Goal: Information Seeking & Learning: Learn about a topic

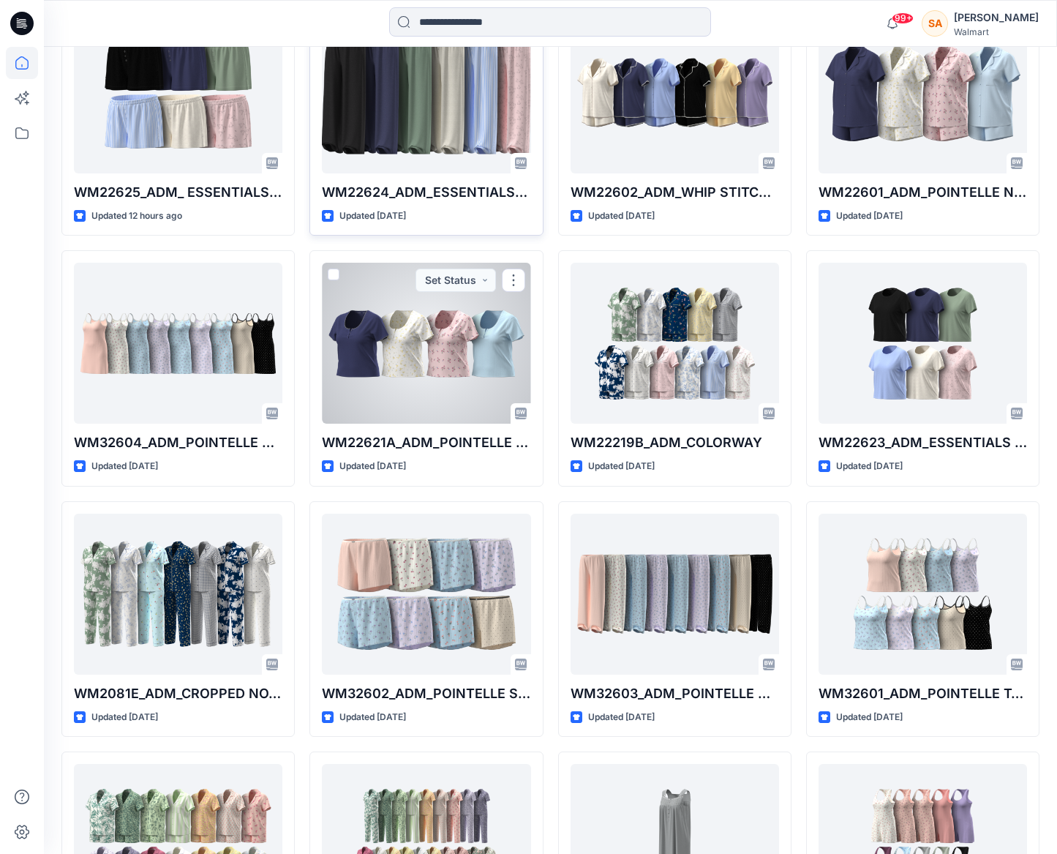
scroll to position [594, 0]
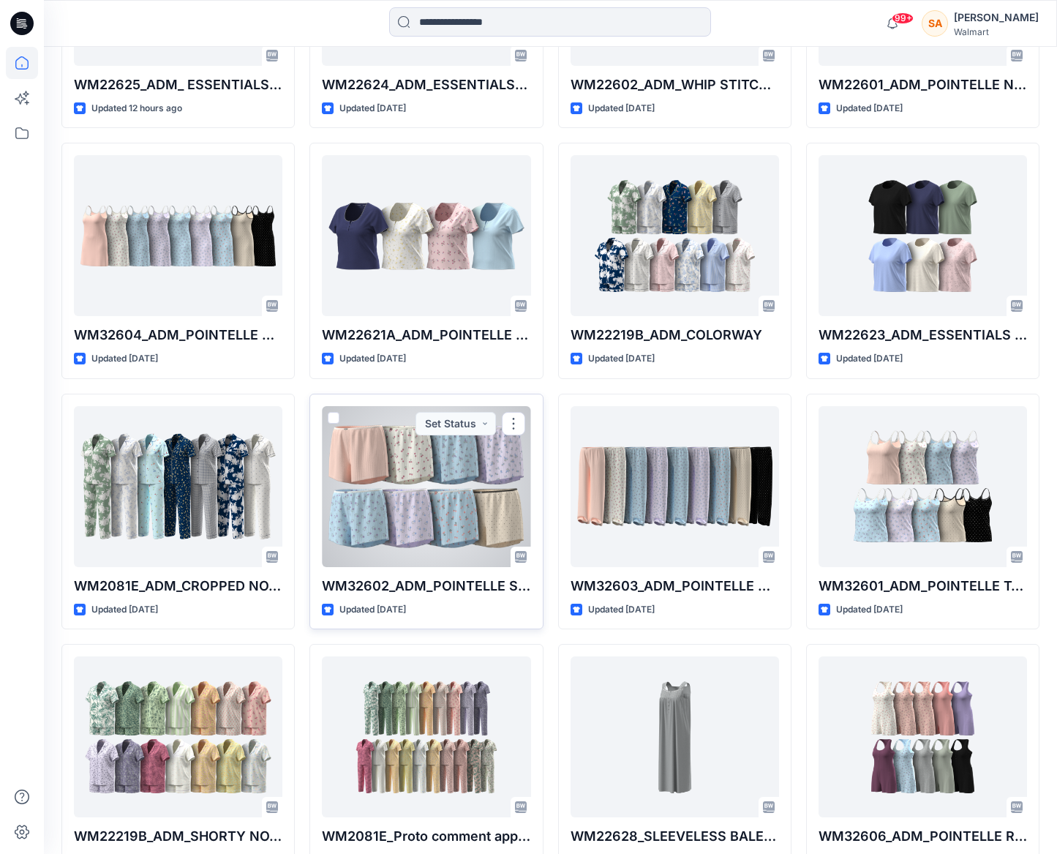
click at [391, 550] on div at bounding box center [426, 486] width 208 height 161
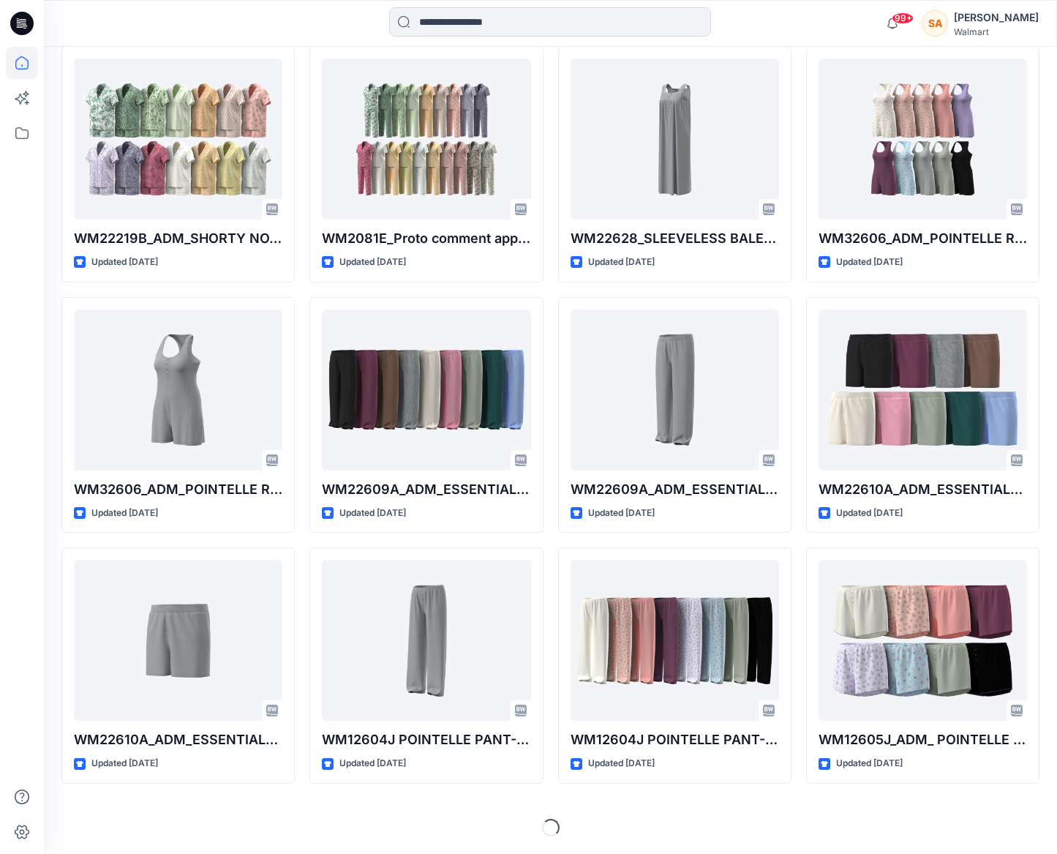
scroll to position [1331, 0]
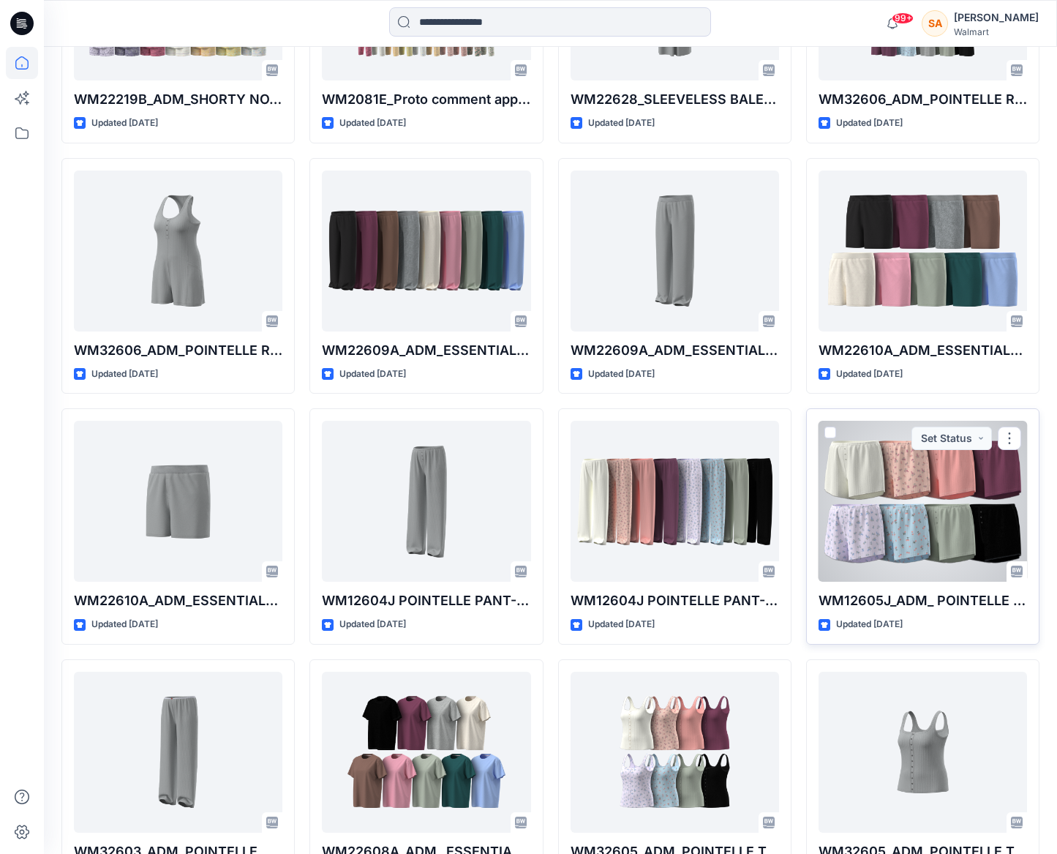
click at [906, 528] on div at bounding box center [923, 501] width 208 height 161
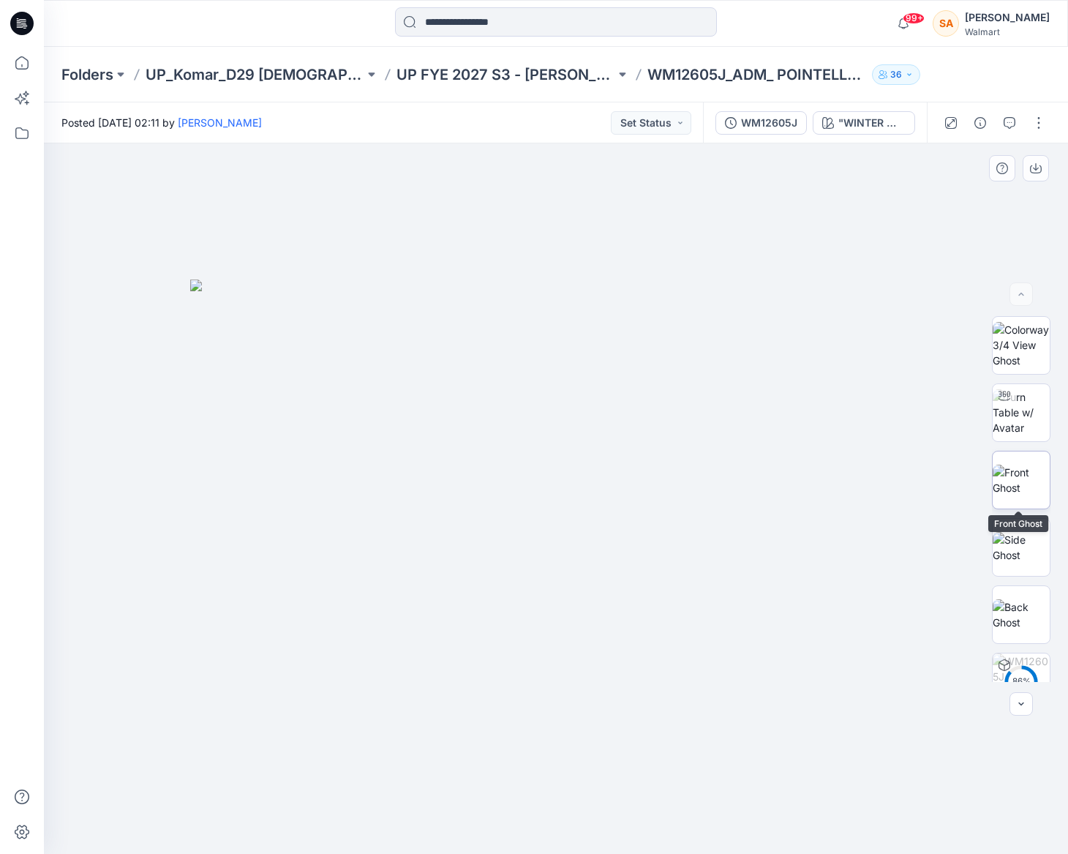
click at [1021, 479] on img at bounding box center [1021, 480] width 57 height 31
click at [1043, 166] on button "button" at bounding box center [1036, 168] width 26 height 26
click at [944, 88] on div "Folders UP_Komar_D29 [DEMOGRAPHIC_DATA] Sleep UP FYE 2027 S3 - [PERSON_NAME] D2…" at bounding box center [556, 75] width 1024 height 56
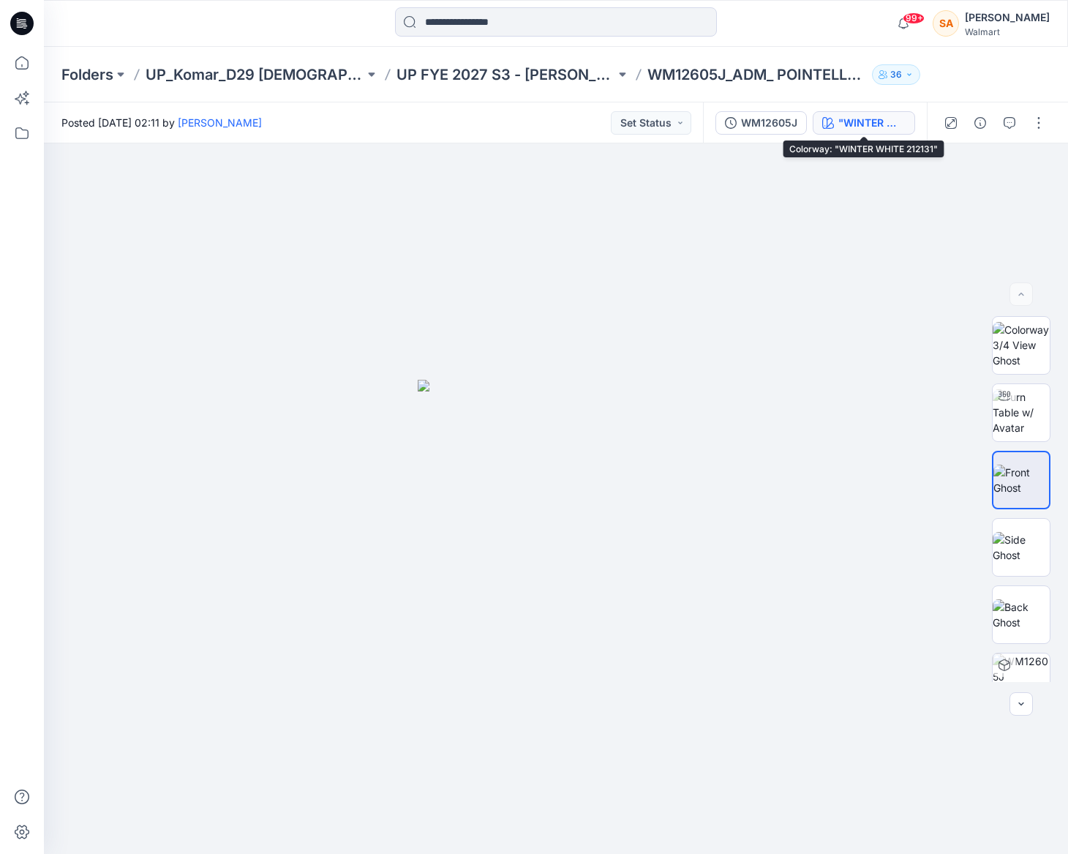
click at [873, 124] on div ""WINTER WHITE 212131"" at bounding box center [871, 123] width 67 height 16
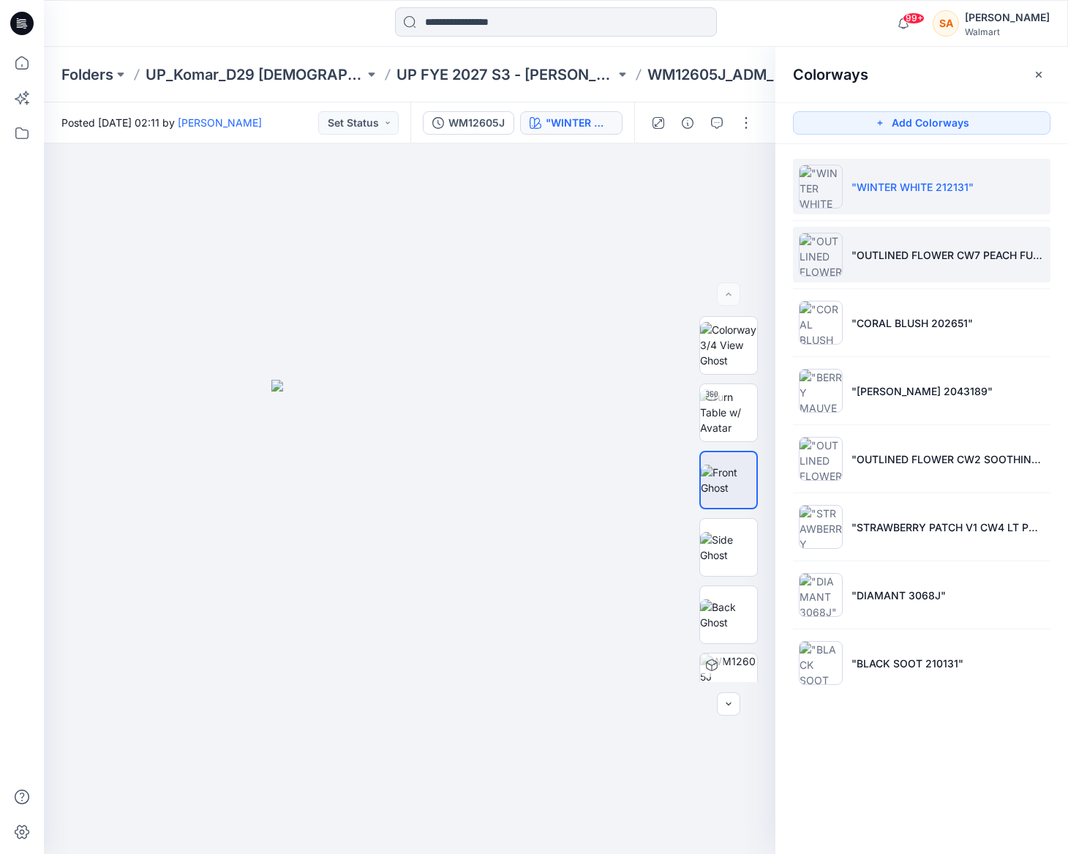
click at [976, 268] on li ""OUTLINED FLOWER CW7 PEACH FUZZ "" at bounding box center [921, 255] width 257 height 56
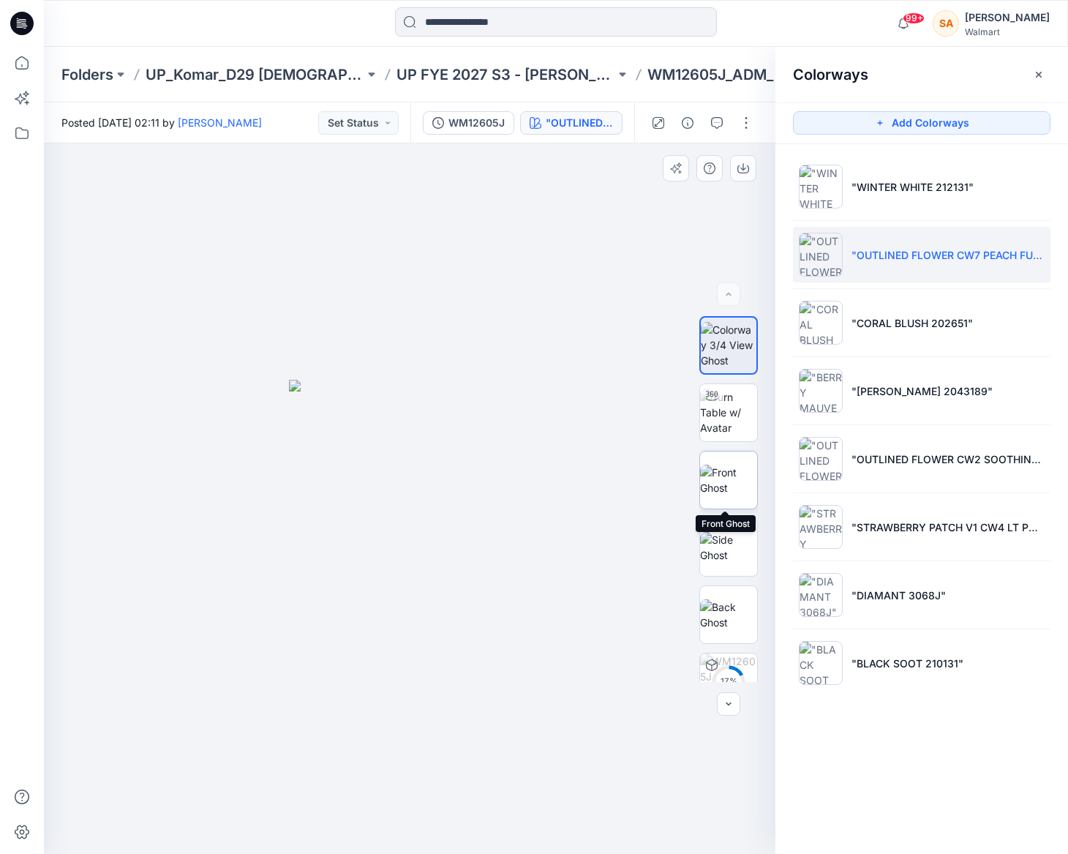
click at [734, 487] on img at bounding box center [728, 480] width 57 height 31
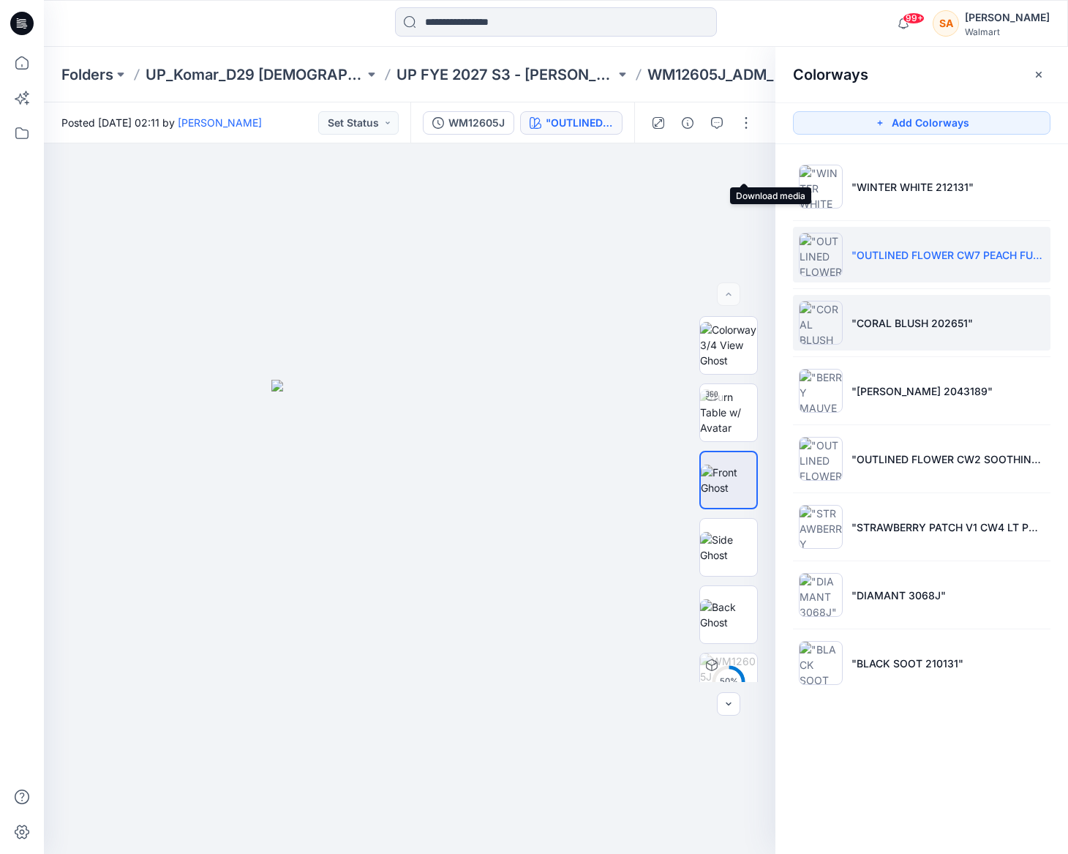
drag, startPoint x: 745, startPoint y: 173, endPoint x: 882, endPoint y: 336, distance: 213.4
click at [0, 0] on button "button" at bounding box center [0, 0] width 0 height 0
drag, startPoint x: 936, startPoint y: 324, endPoint x: 764, endPoint y: 416, distance: 195.7
click at [936, 325] on p ""CORAL BLUSH 202651"" at bounding box center [911, 322] width 121 height 15
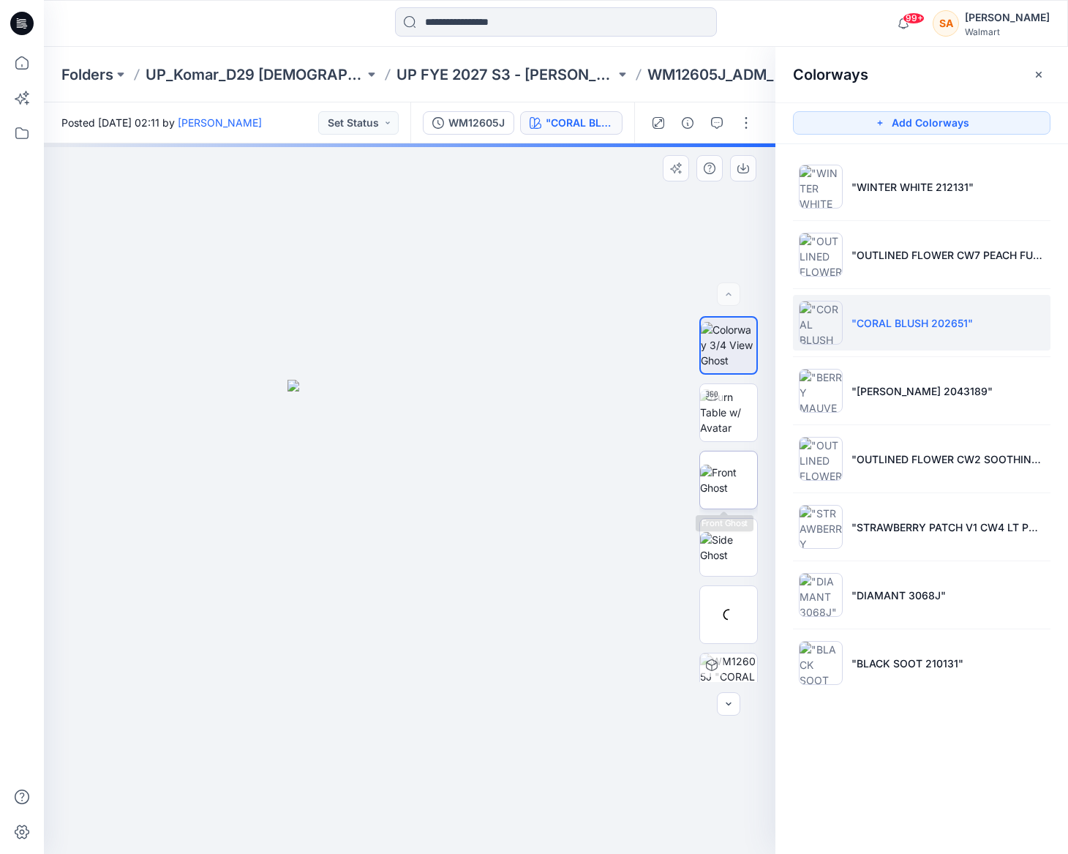
click at [717, 476] on img at bounding box center [728, 480] width 57 height 31
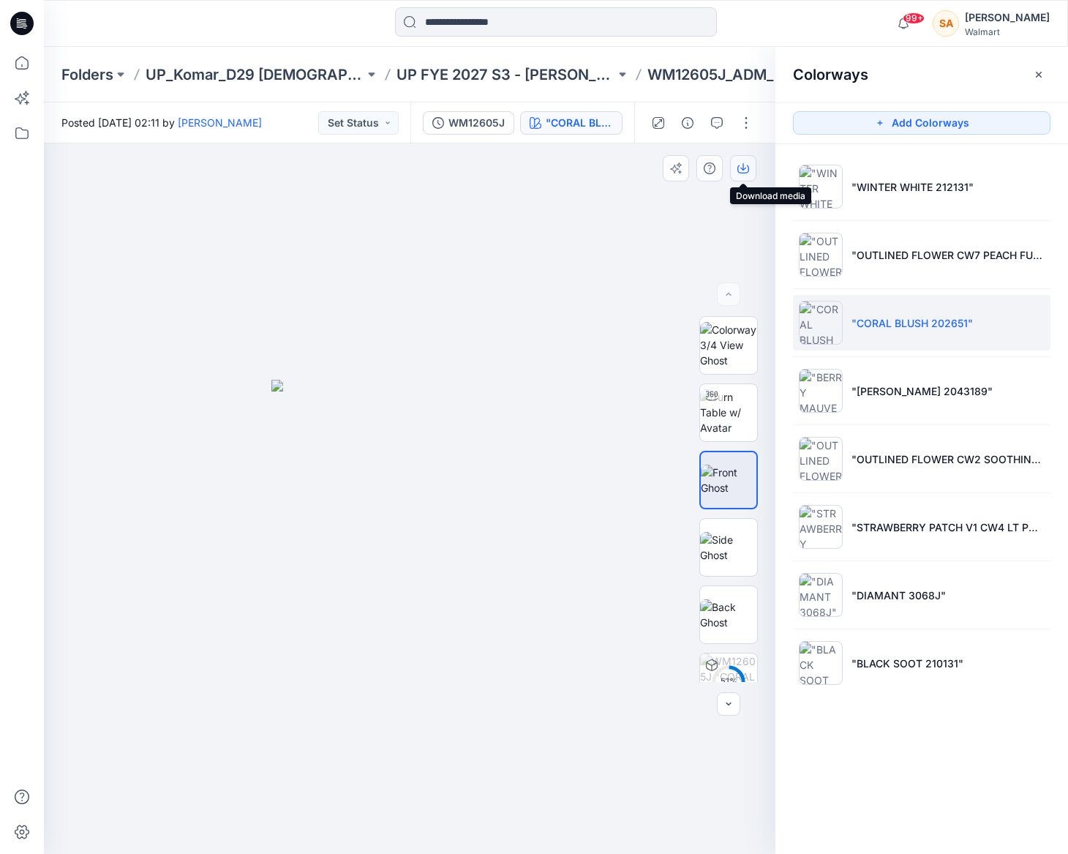
click at [749, 172] on button "button" at bounding box center [743, 168] width 26 height 26
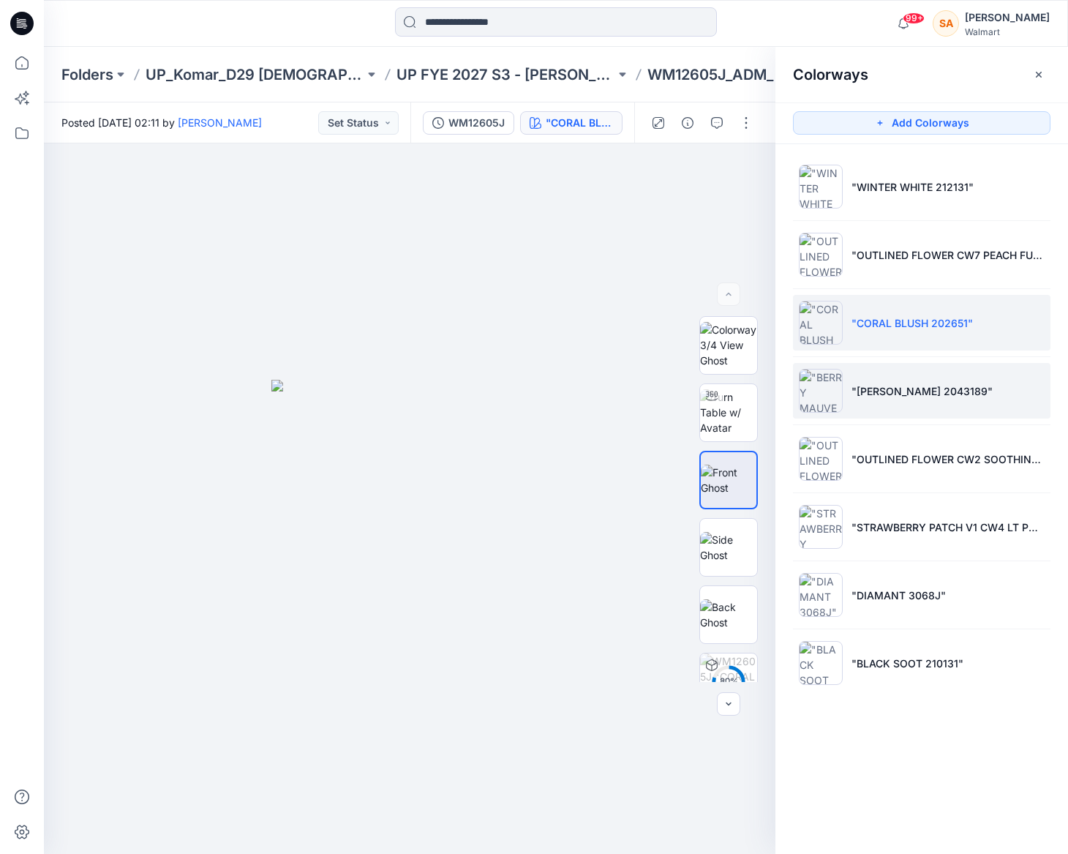
click at [881, 377] on li ""[PERSON_NAME] 2043189"" at bounding box center [921, 391] width 257 height 56
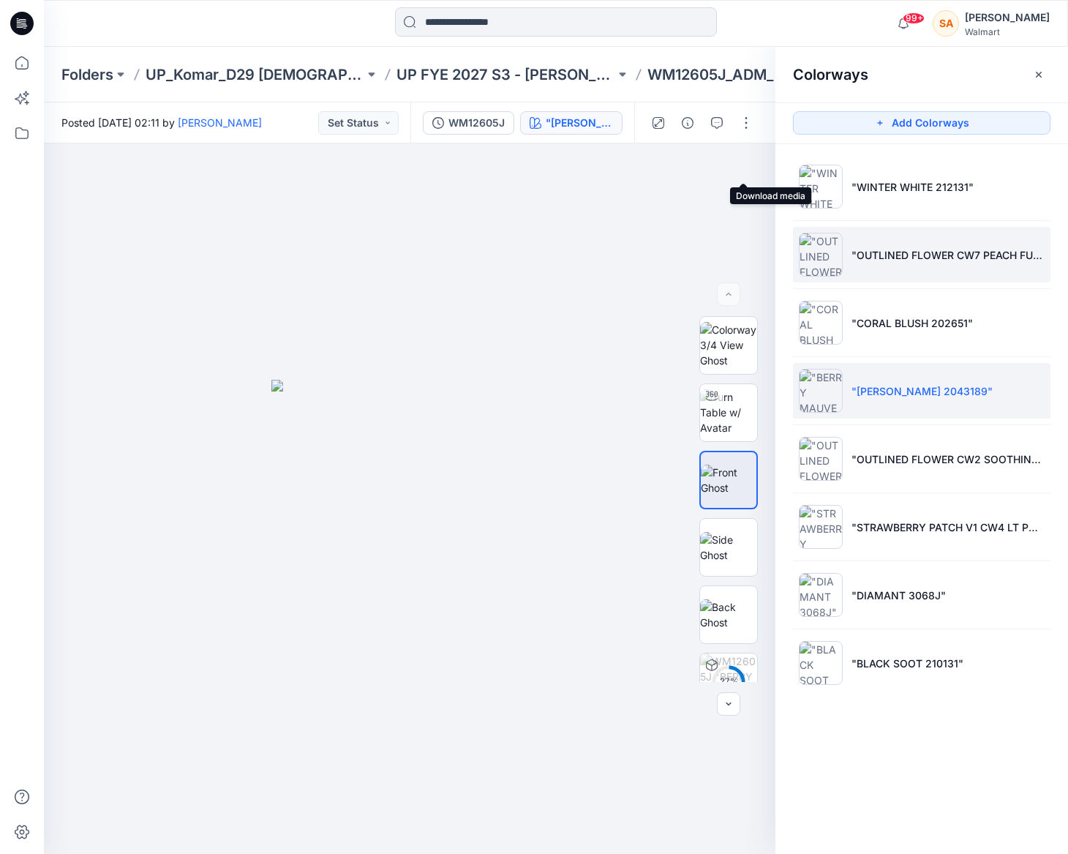
drag, startPoint x: 742, startPoint y: 170, endPoint x: 843, endPoint y: 281, distance: 149.1
click at [0, 0] on icon "button" at bounding box center [0, 0] width 0 height 0
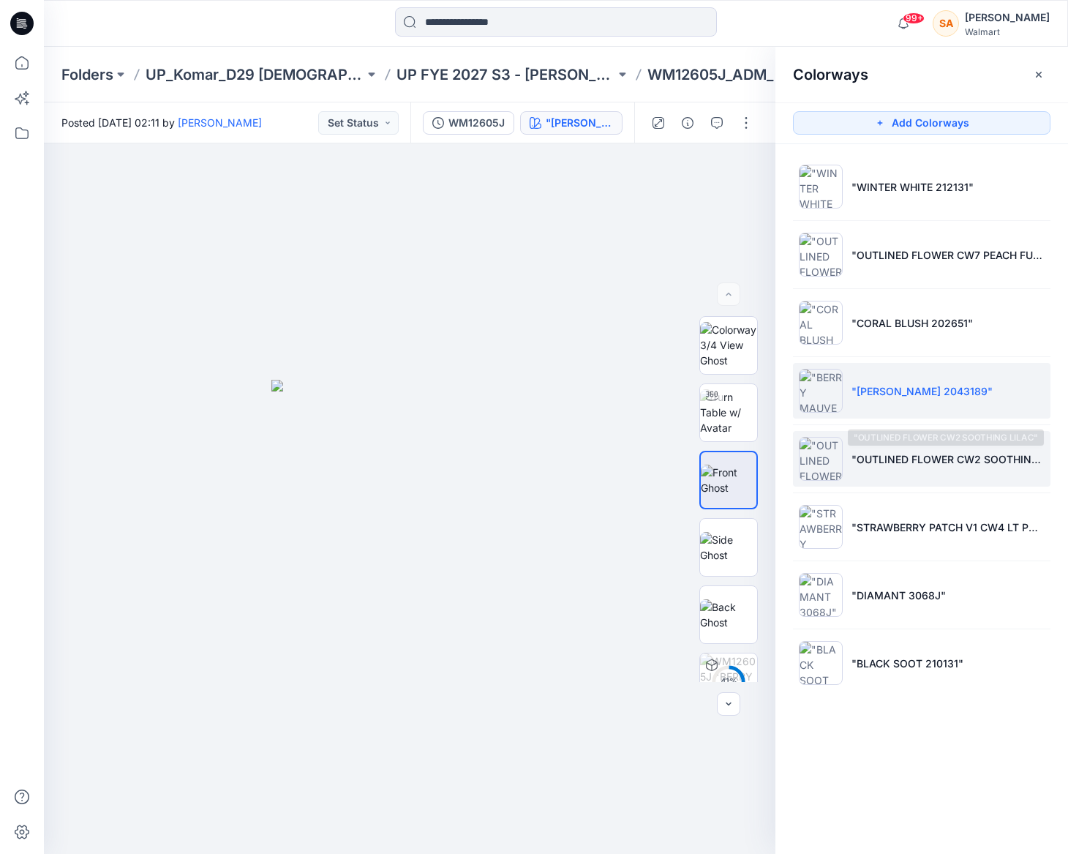
click at [887, 460] on p ""OUTLINED FLOWER CW2 SOOTHING LILAC"" at bounding box center [947, 458] width 193 height 15
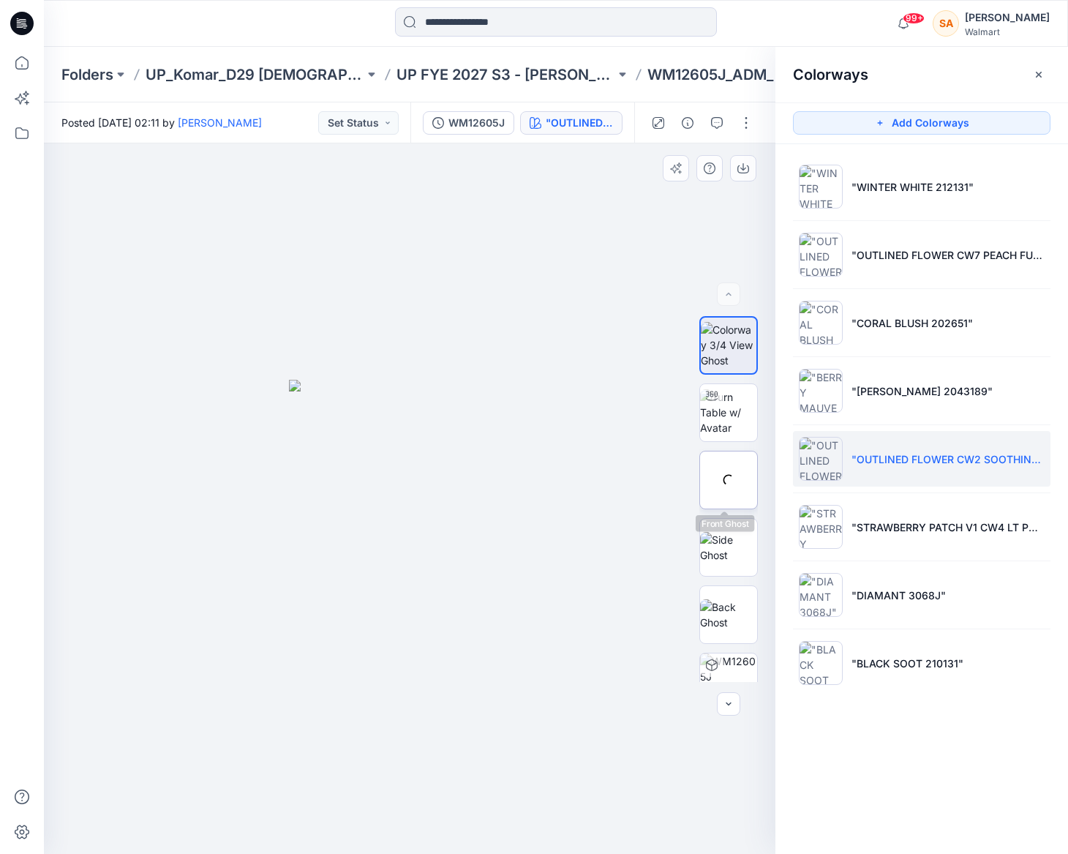
click at [0, 0] on img at bounding box center [0, 0] width 0 height 0
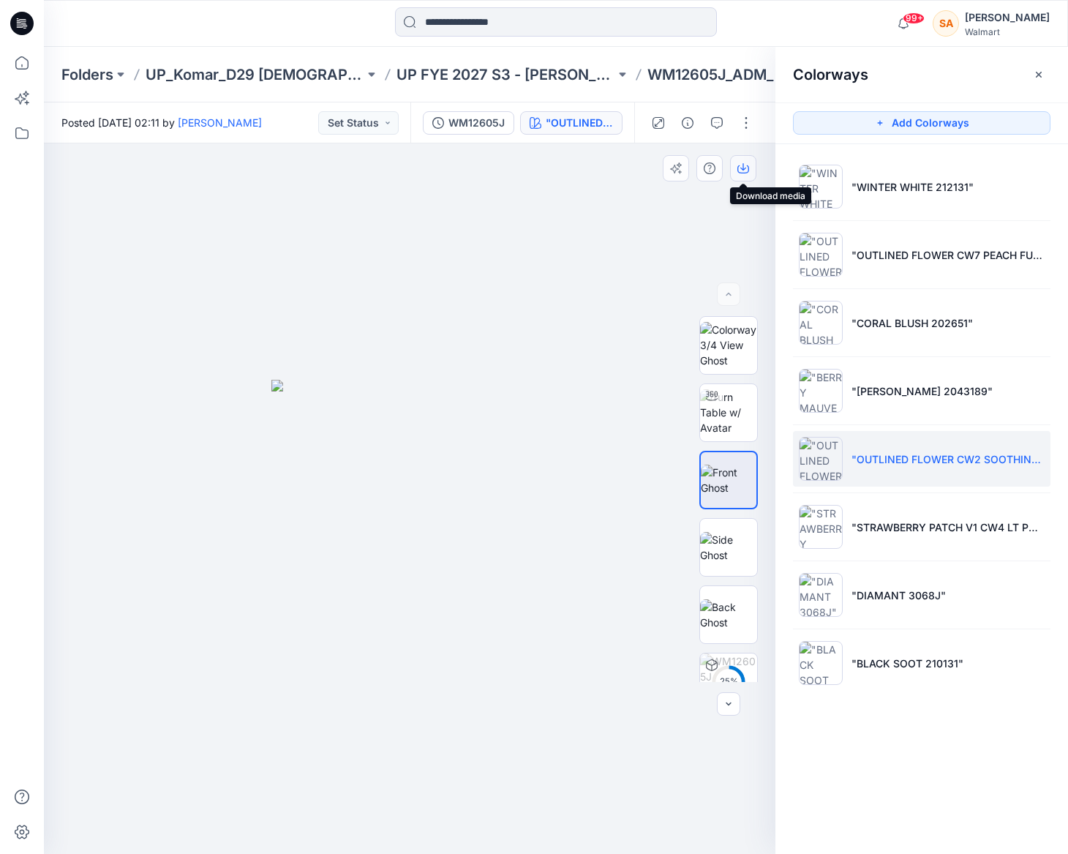
click at [748, 162] on icon "button" at bounding box center [743, 168] width 12 height 12
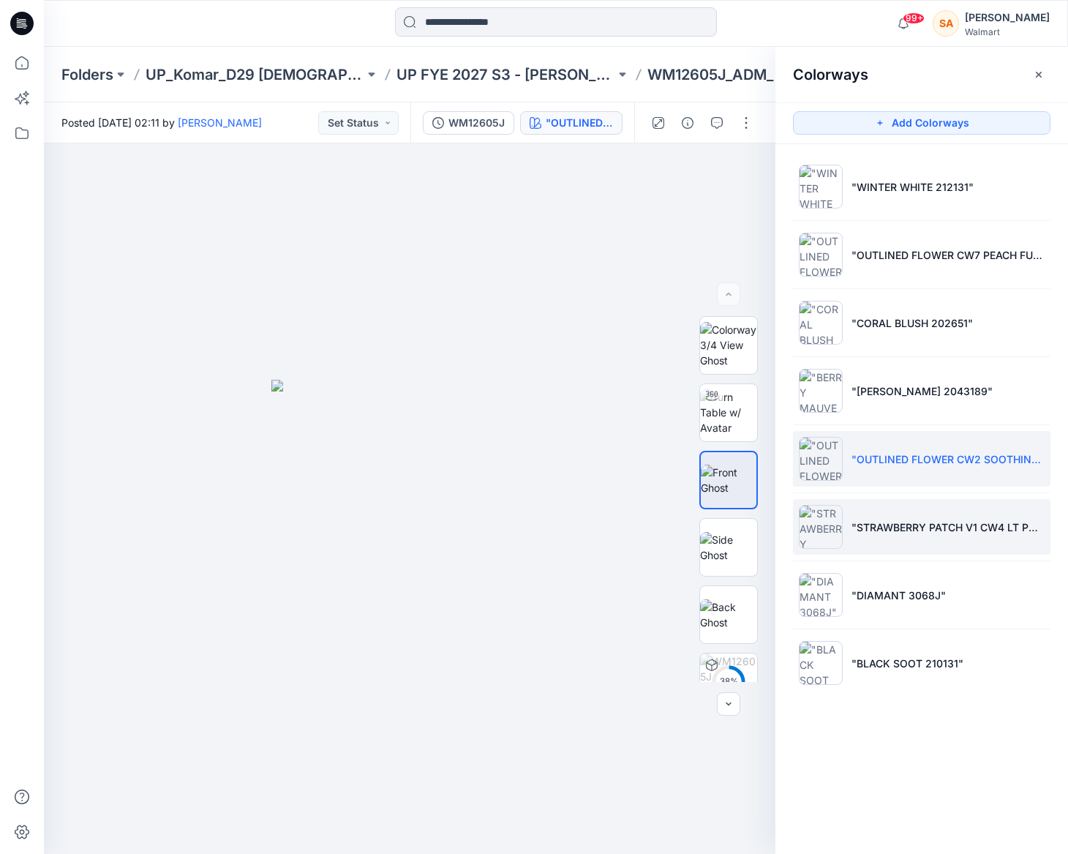
click at [918, 535] on li ""STRAWBERRY PATCH V1 CW4 LT POWDER PUFF BLUE"" at bounding box center [921, 527] width 257 height 56
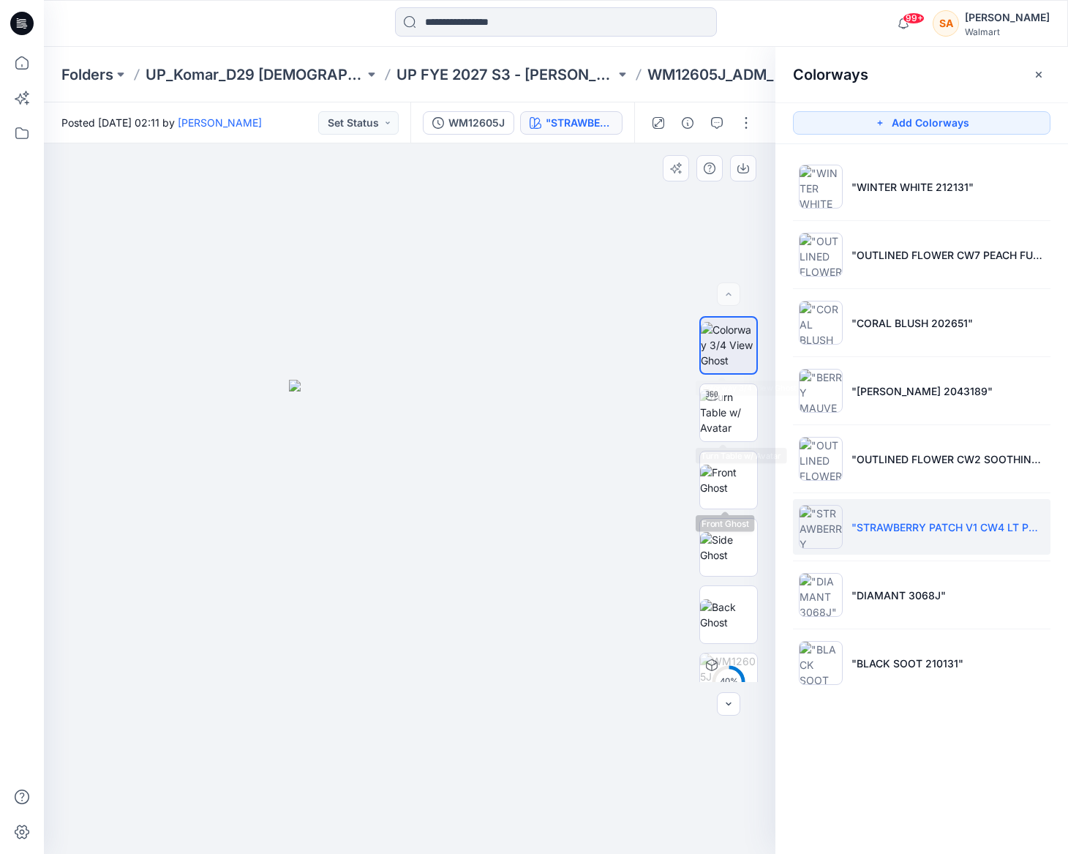
drag, startPoint x: 724, startPoint y: 525, endPoint x: 725, endPoint y: 514, distance: 10.3
click at [724, 532] on img at bounding box center [728, 547] width 57 height 31
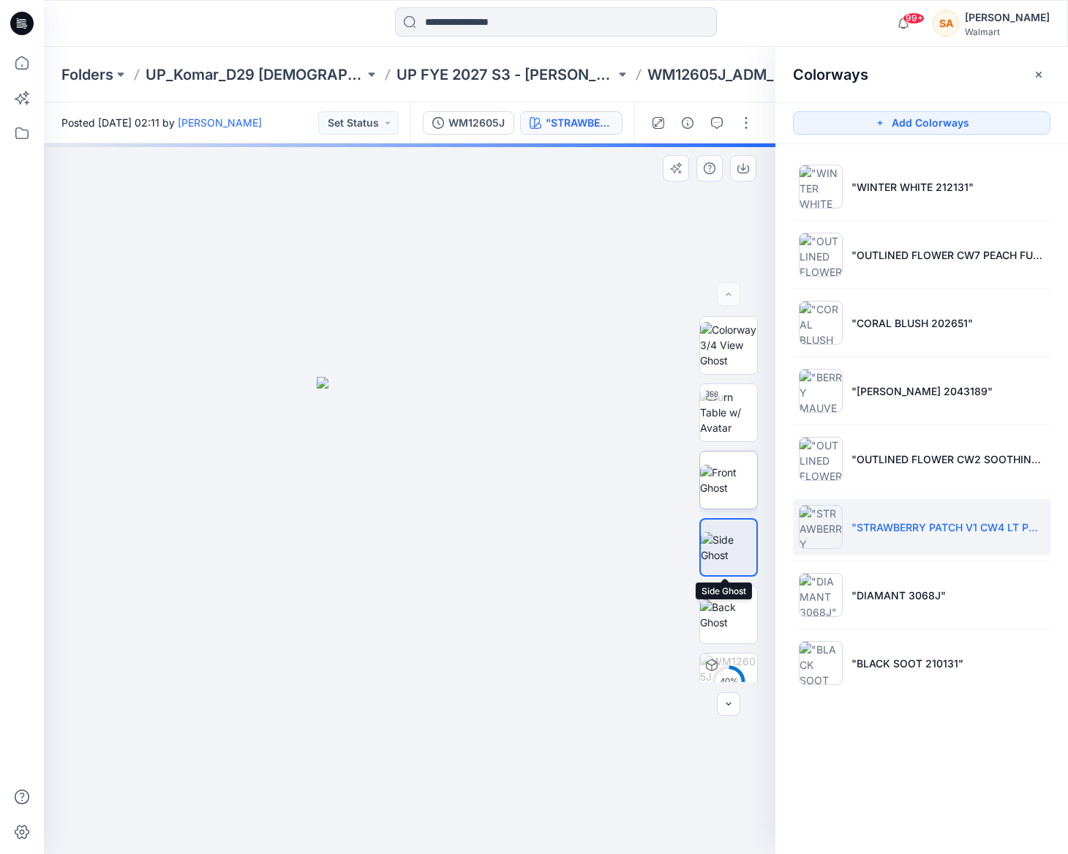
click at [726, 479] on img at bounding box center [728, 480] width 57 height 31
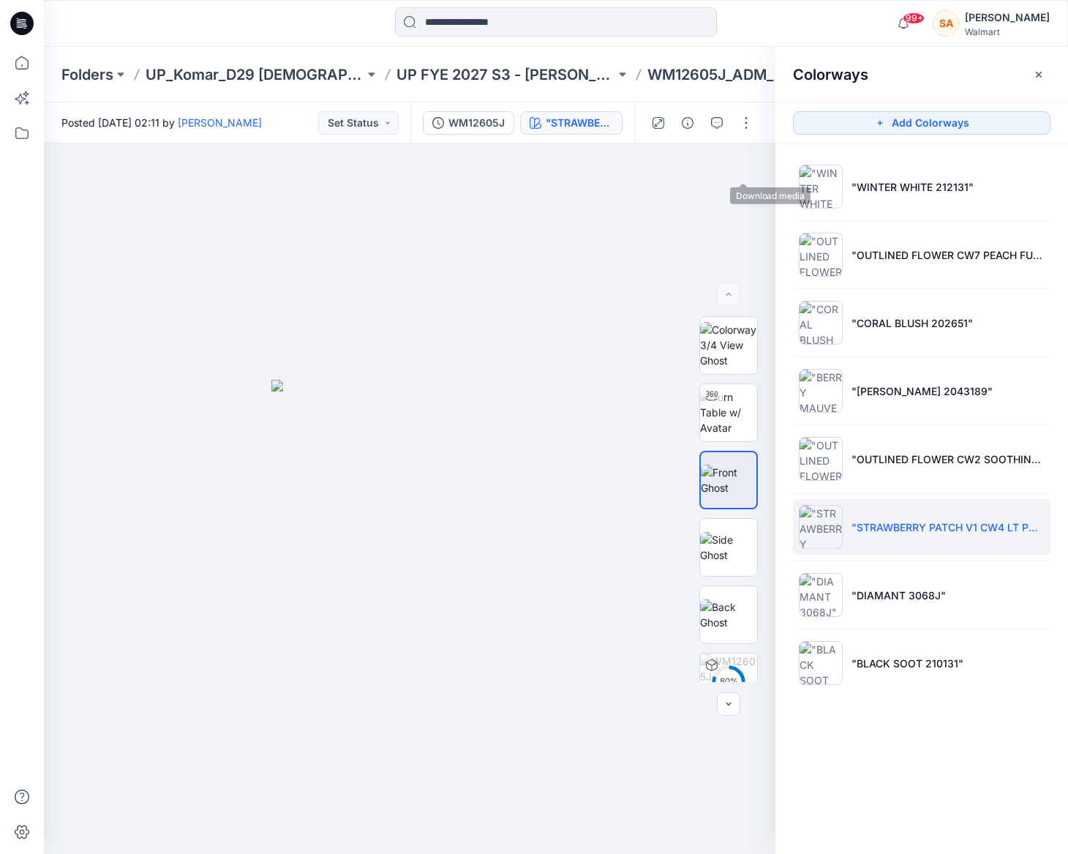
drag, startPoint x: 746, startPoint y: 165, endPoint x: 791, endPoint y: 211, distance: 64.1
click at [0, 0] on icon "button" at bounding box center [0, 0] width 0 height 0
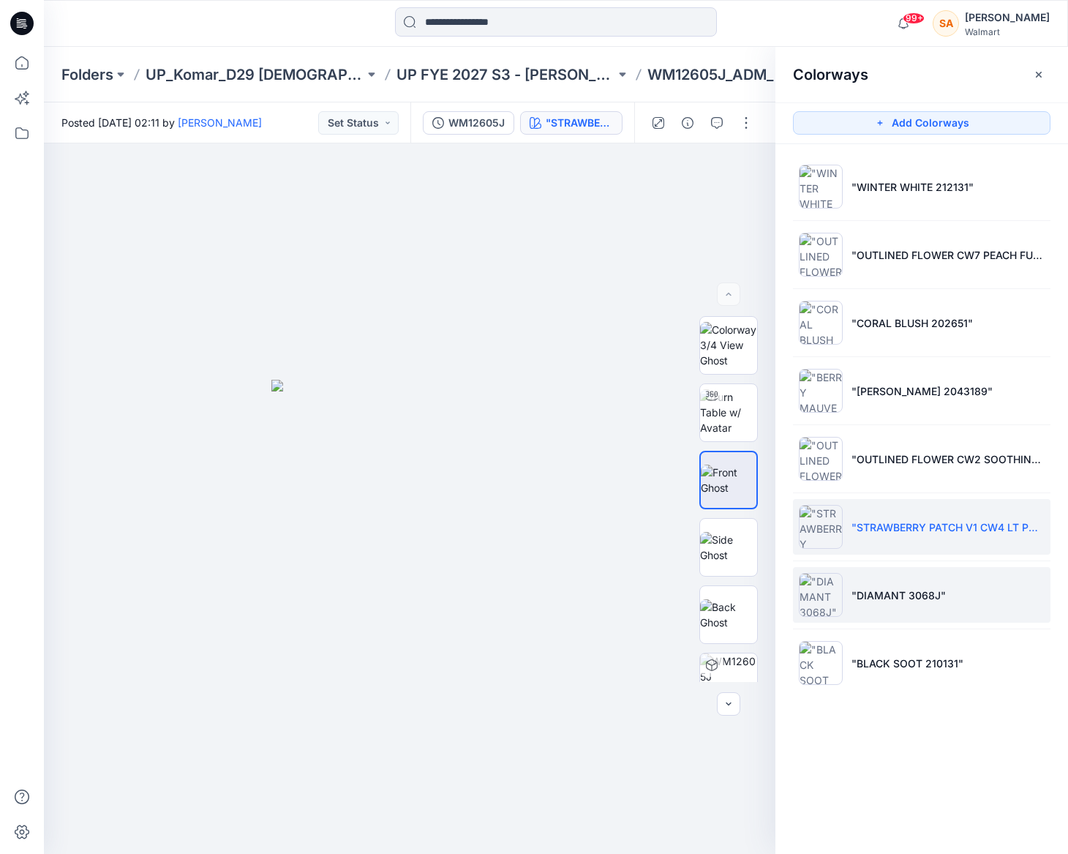
drag, startPoint x: 903, startPoint y: 607, endPoint x: 857, endPoint y: 582, distance: 51.7
click at [898, 605] on li ""DIAMANT 3068J"" at bounding box center [921, 595] width 257 height 56
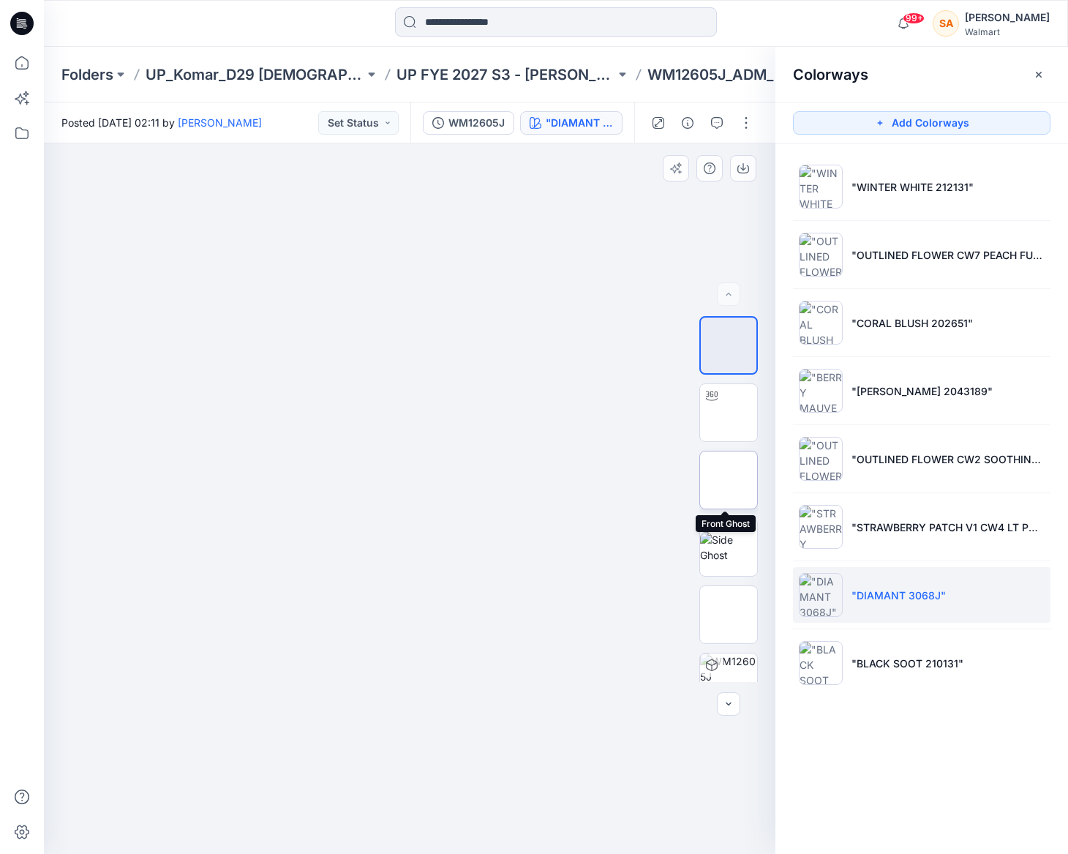
click at [721, 467] on img at bounding box center [728, 480] width 57 height 31
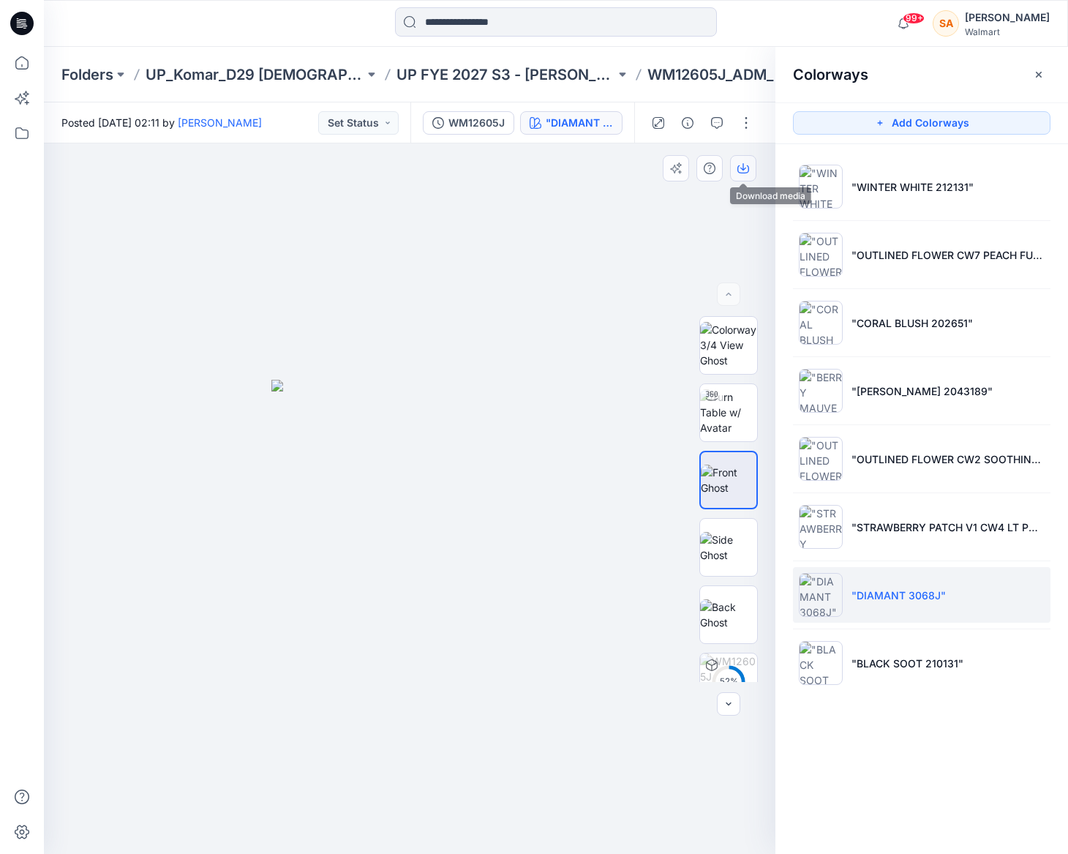
click at [753, 170] on button "button" at bounding box center [743, 168] width 26 height 26
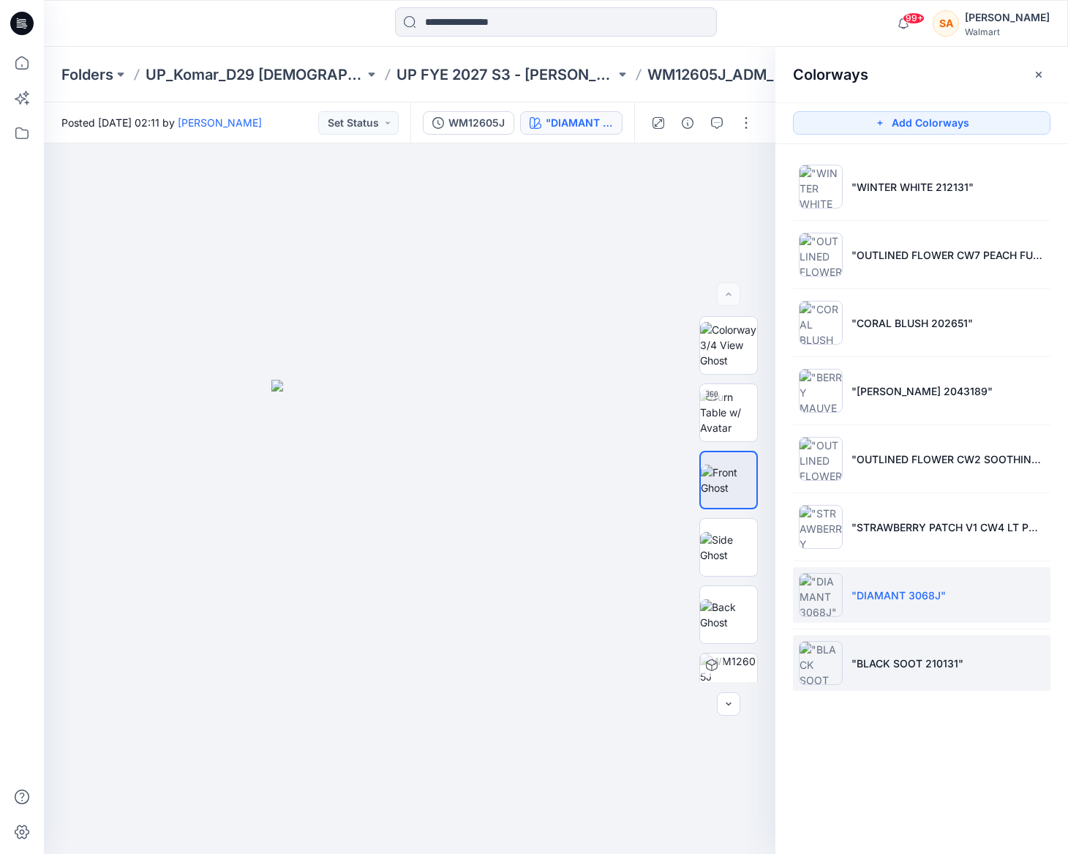
click at [920, 668] on p ""BLACK SOOT 210131"" at bounding box center [907, 662] width 112 height 15
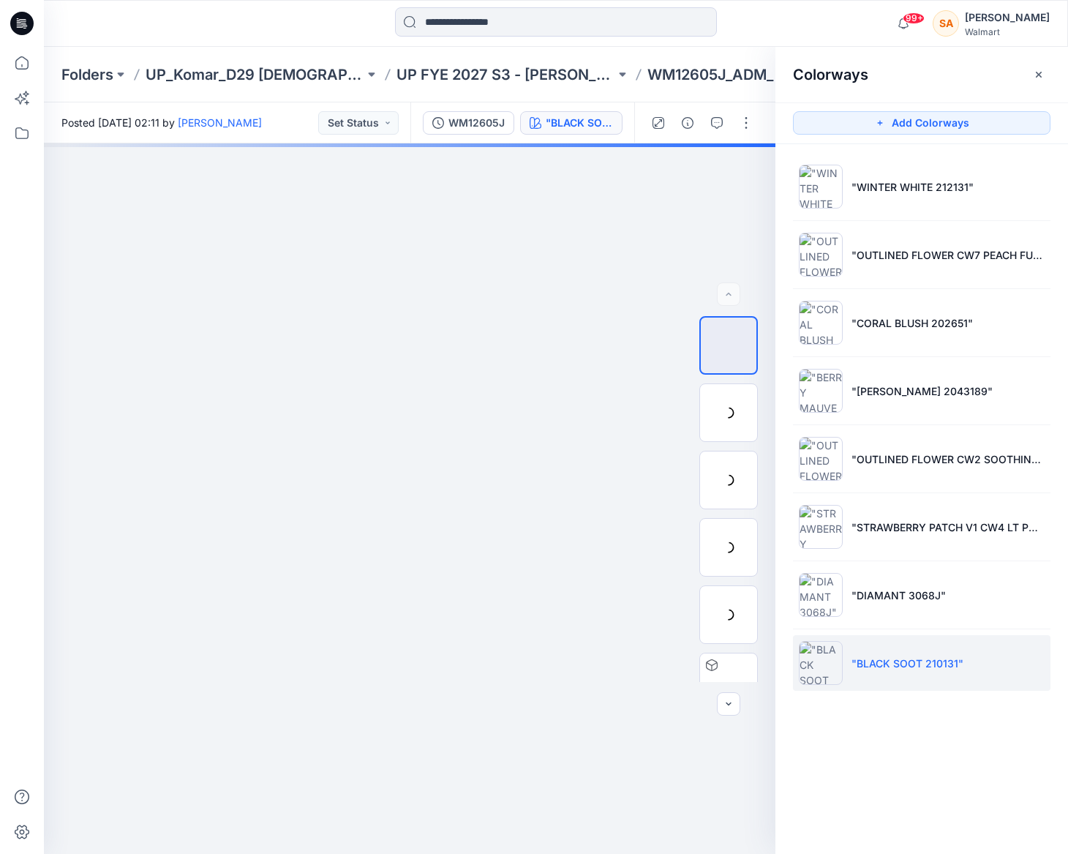
click at [738, 454] on div at bounding box center [728, 480] width 59 height 59
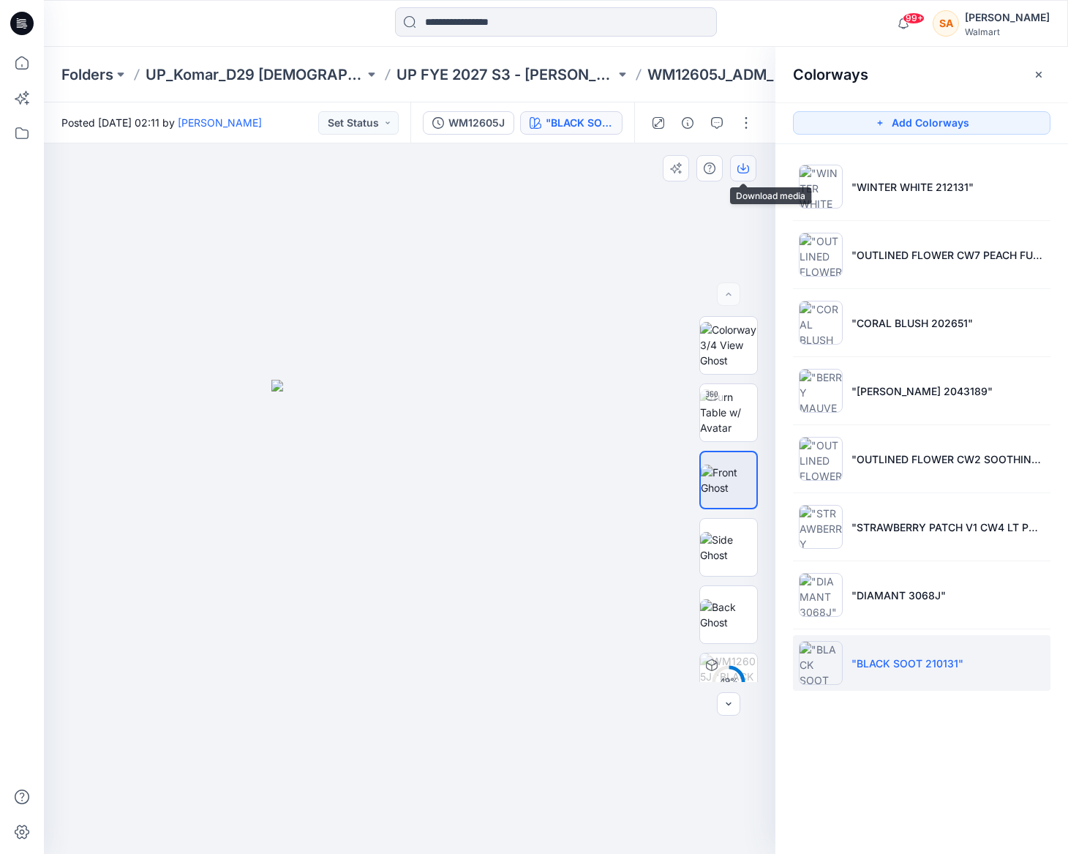
click at [745, 163] on icon "button" at bounding box center [743, 168] width 12 height 12
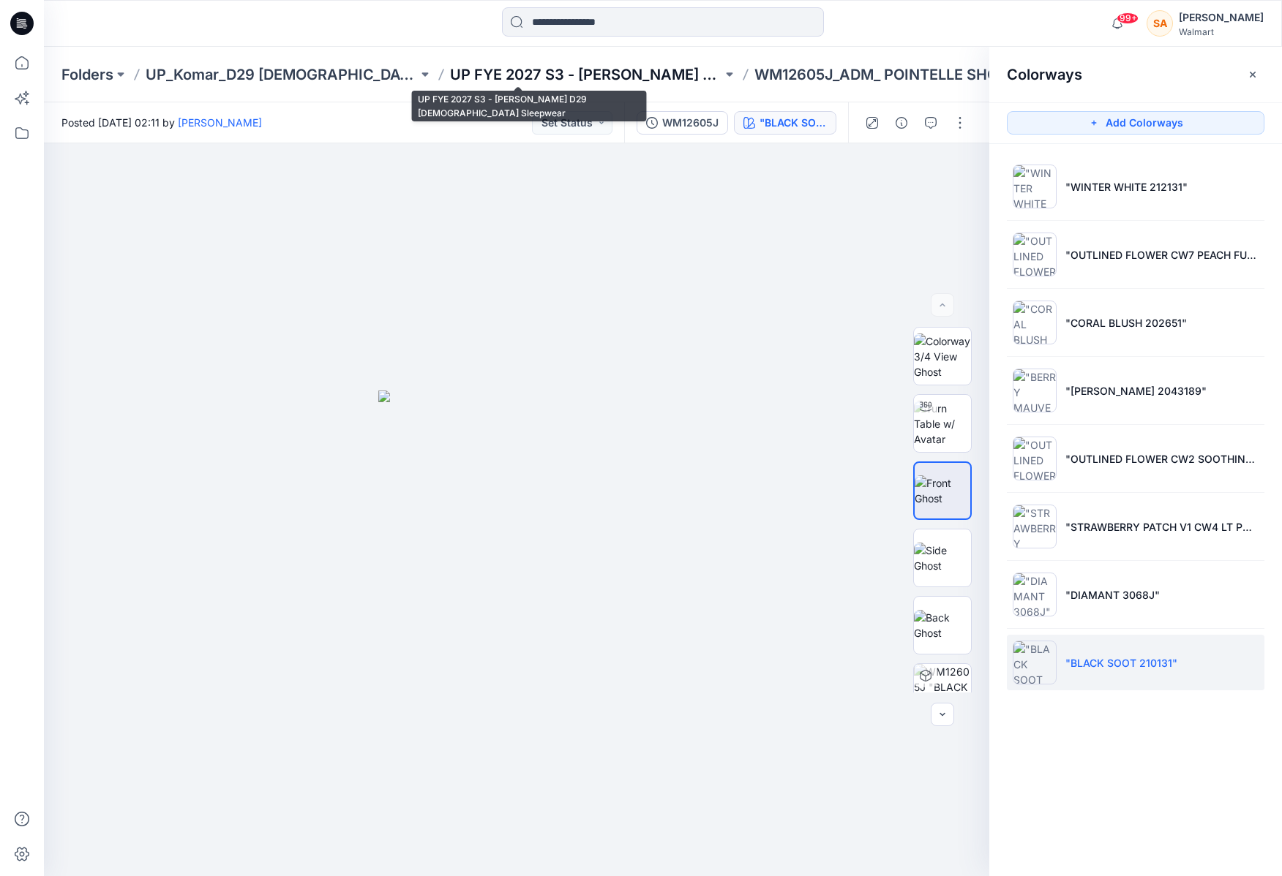
click at [535, 72] on p "UP FYE 2027 S3 - [PERSON_NAME] D29 [DEMOGRAPHIC_DATA] Sleepwear" at bounding box center [586, 74] width 272 height 20
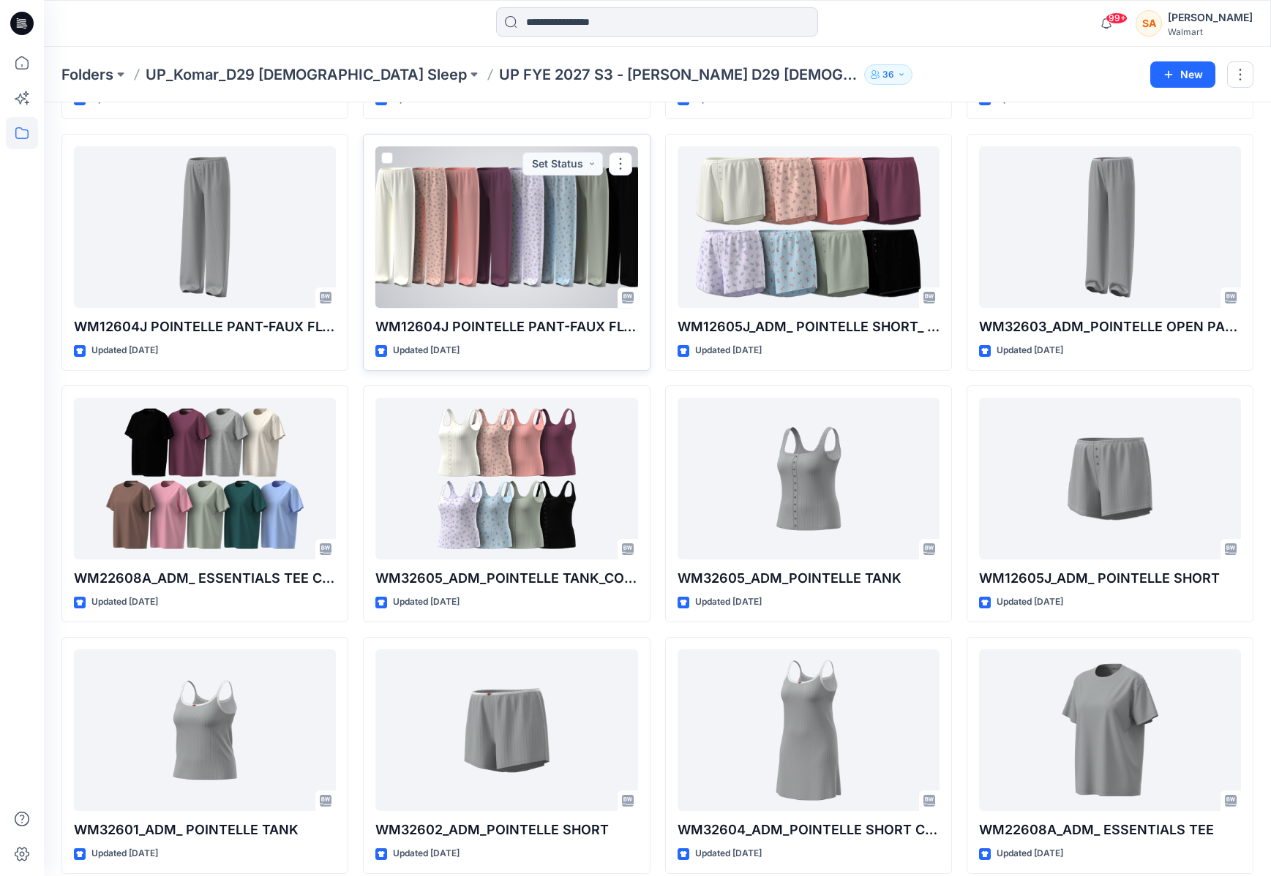
scroll to position [784, 0]
click at [531, 264] on div at bounding box center [506, 228] width 262 height 162
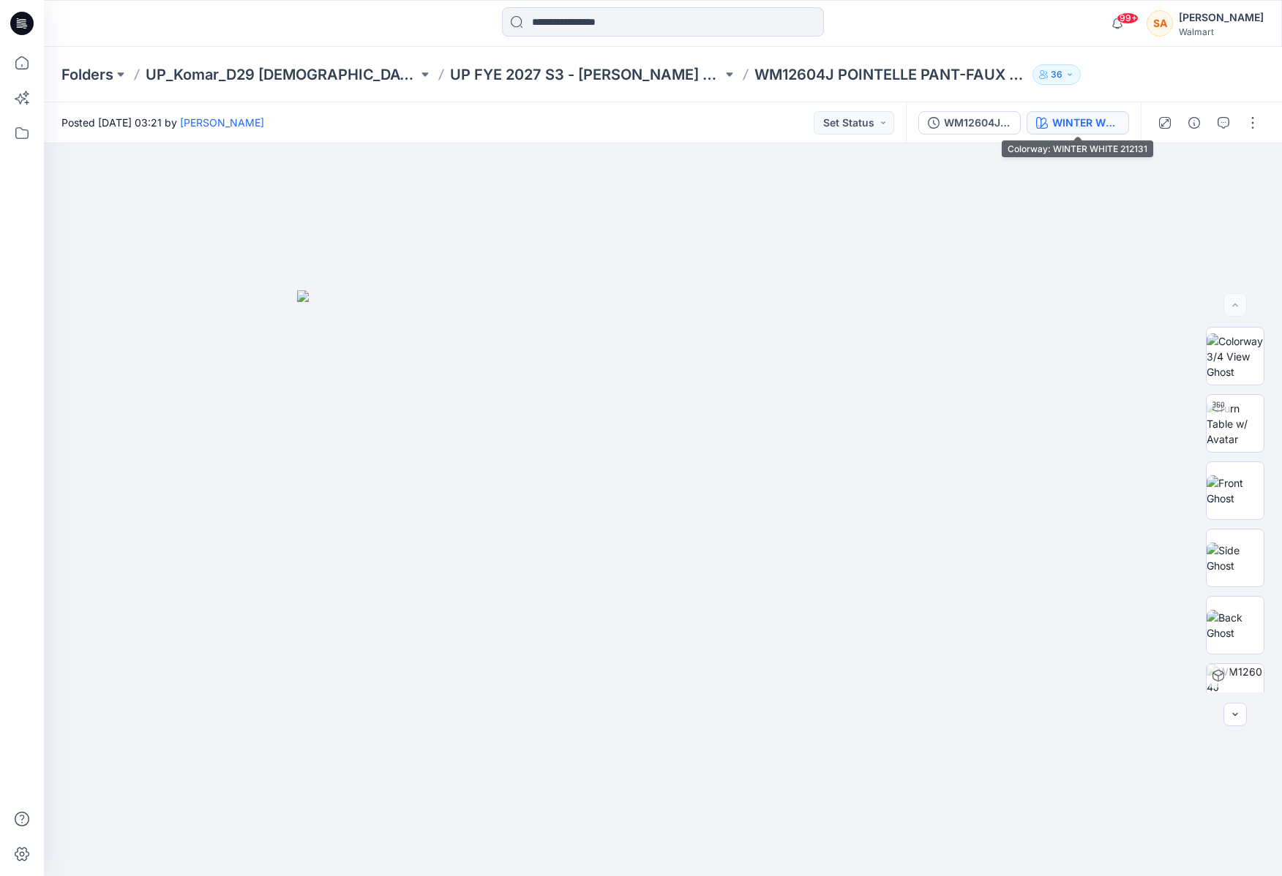
click at [1067, 126] on div "WINTER WHITE 212131" at bounding box center [1085, 123] width 67 height 16
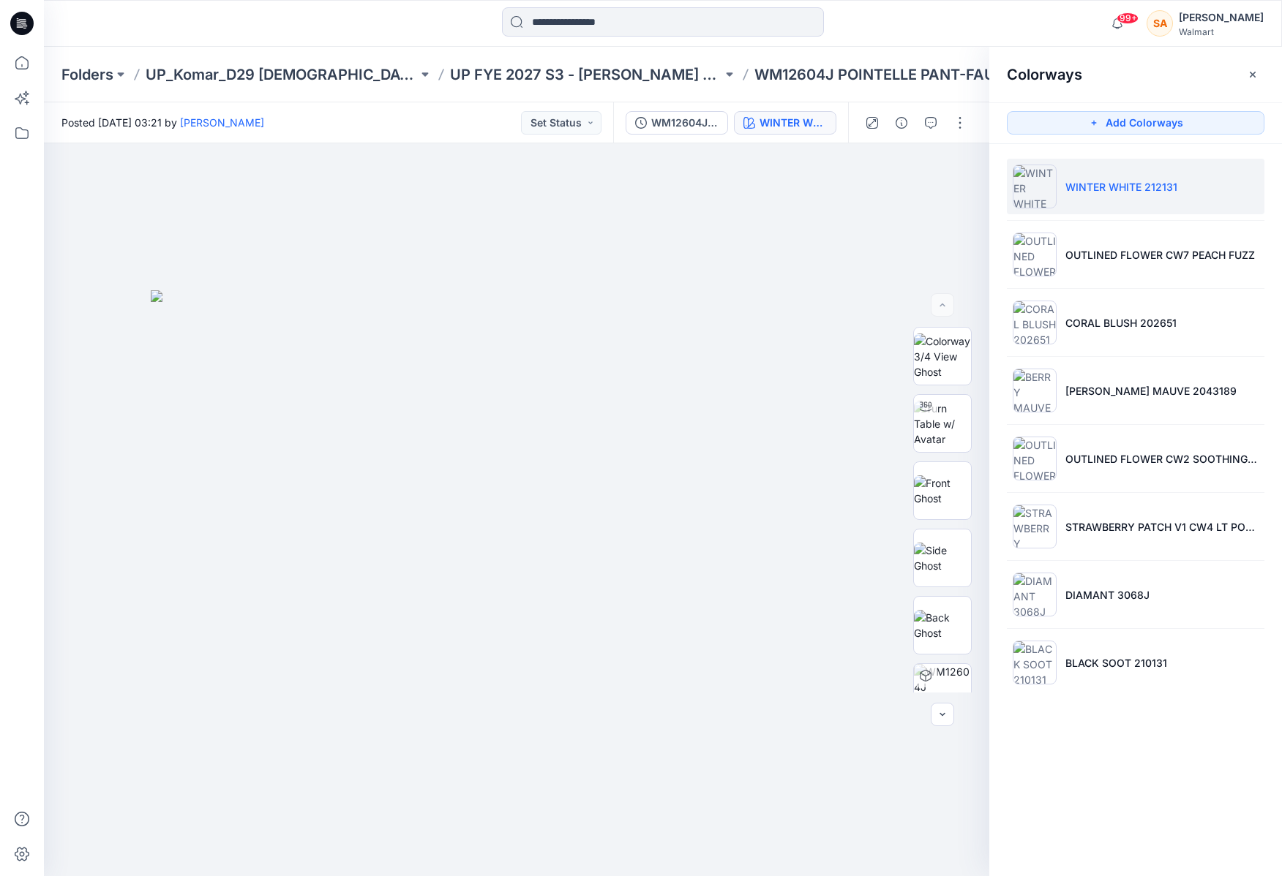
click at [1067, 189] on p "WINTER WHITE 212131" at bounding box center [1121, 186] width 112 height 15
click at [952, 485] on img at bounding box center [942, 490] width 57 height 31
click at [950, 169] on button "button" at bounding box center [957, 168] width 26 height 26
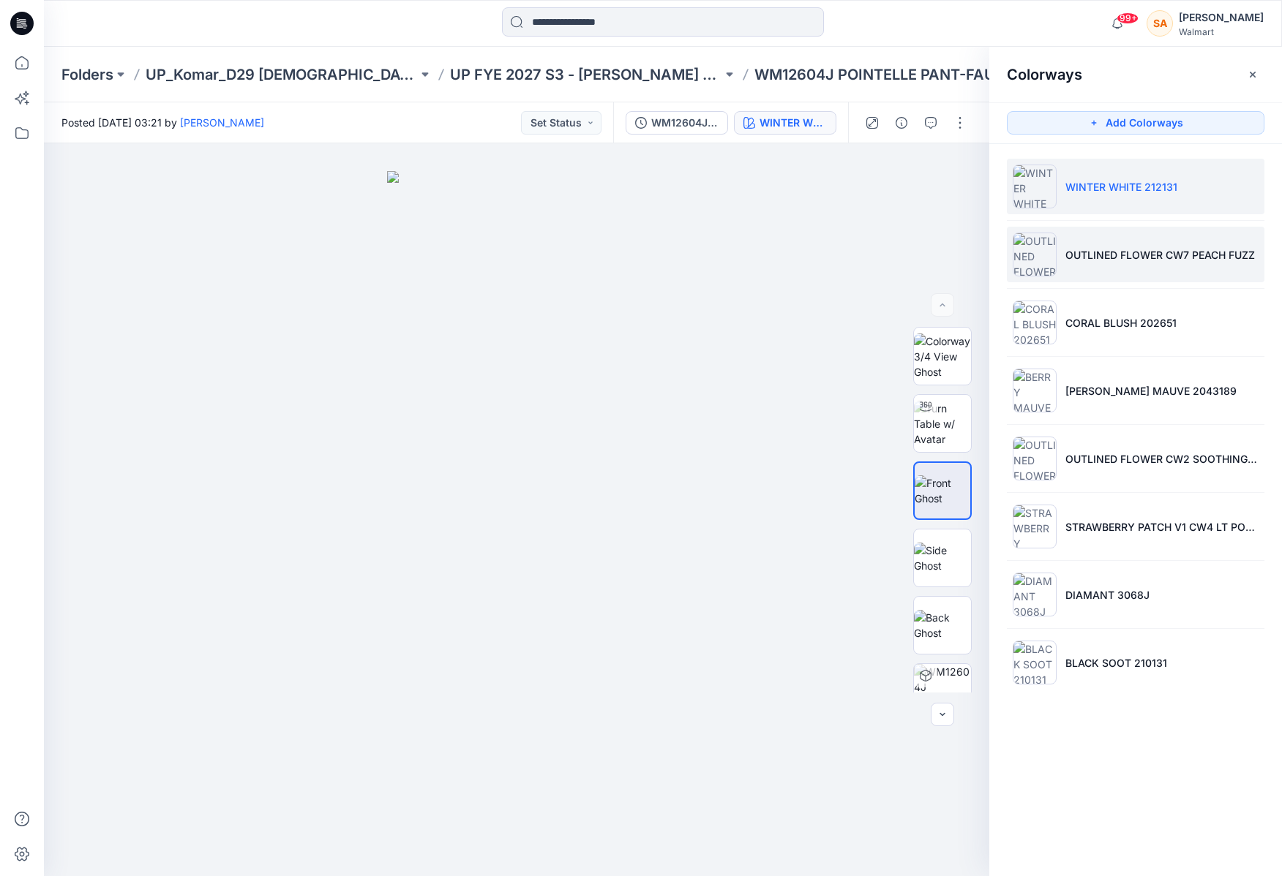
click at [1067, 271] on li "OUTLINED FLOWER CW7 PEACH FUZZ" at bounding box center [1135, 255] width 257 height 56
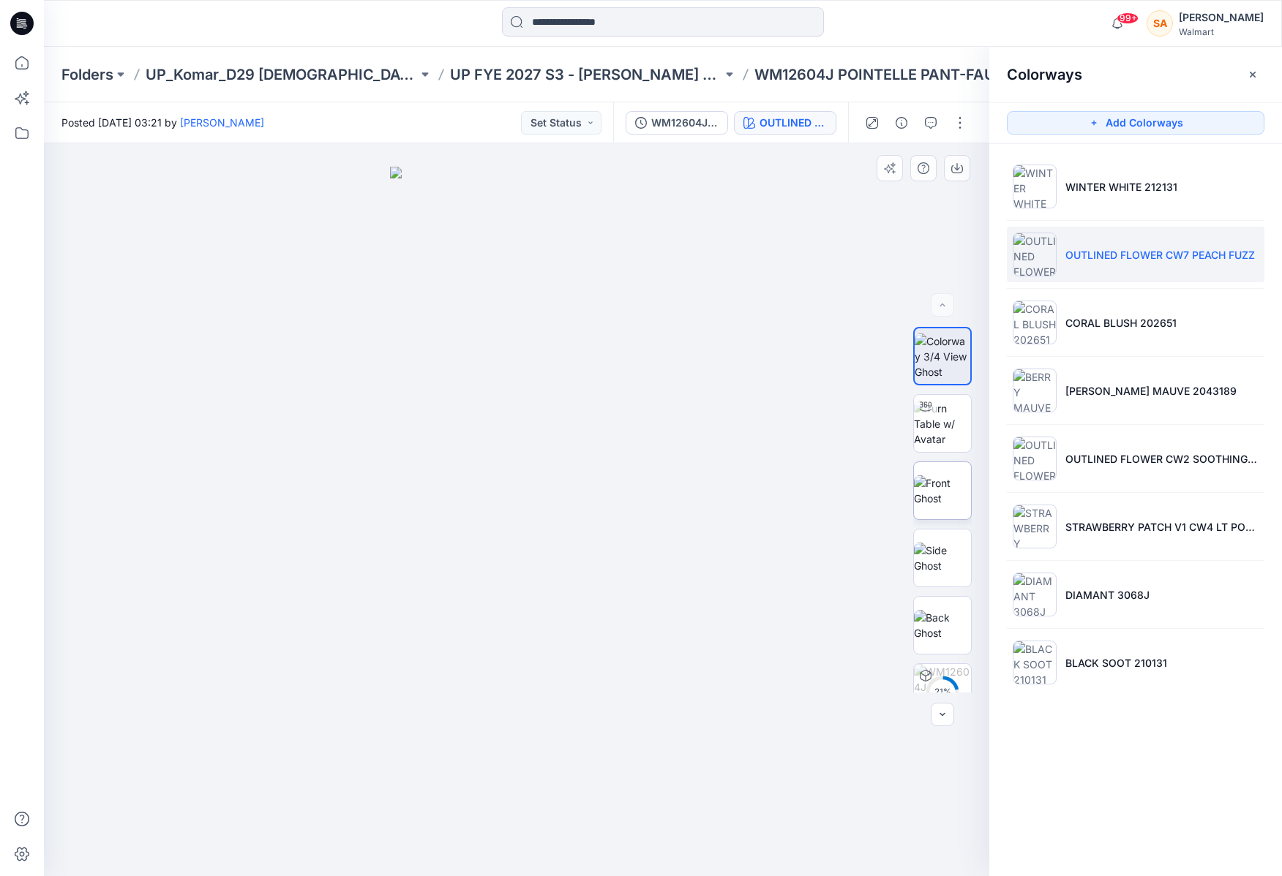
click at [948, 475] on img at bounding box center [942, 490] width 57 height 31
click at [959, 169] on icon "button" at bounding box center [957, 168] width 12 height 12
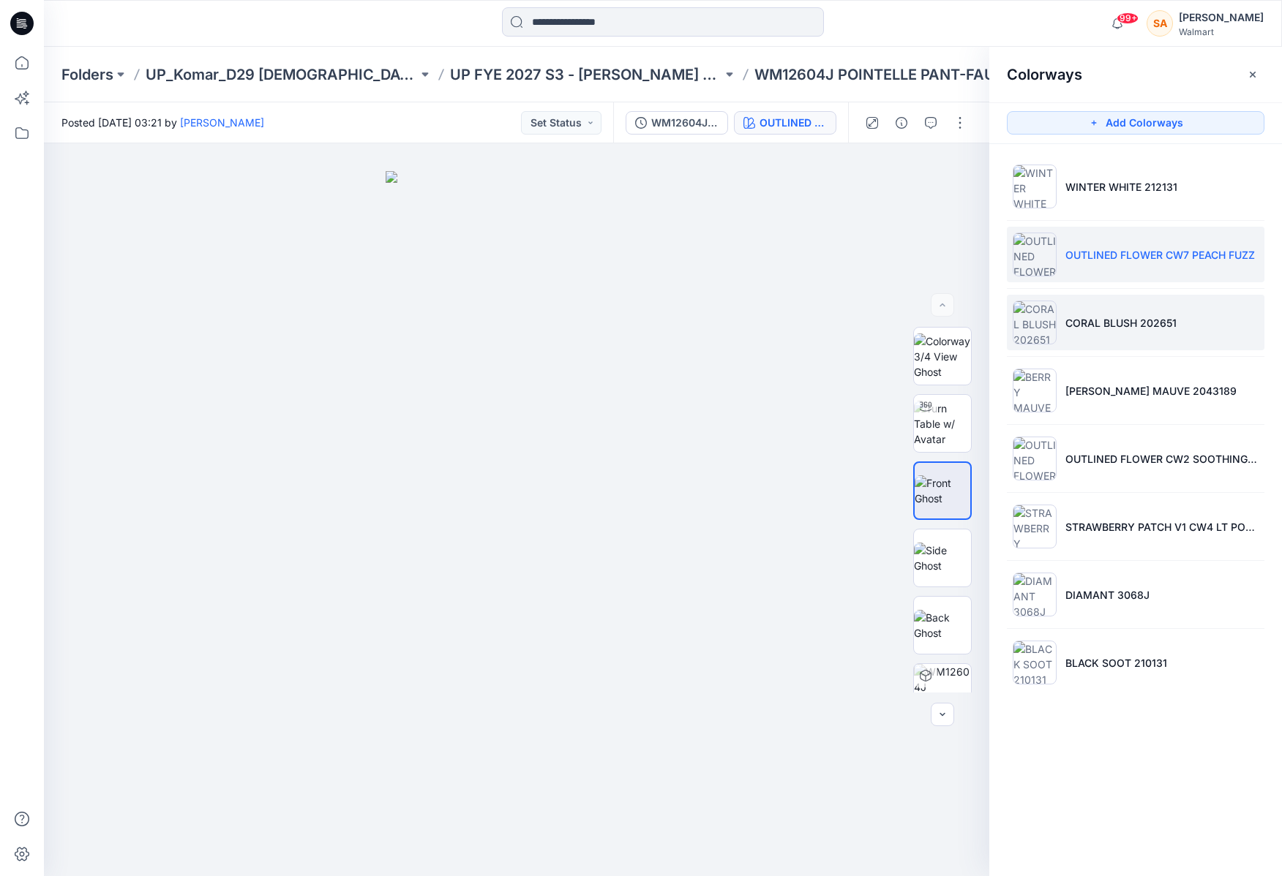
drag, startPoint x: 1147, startPoint y: 320, endPoint x: 1120, endPoint y: 337, distance: 31.9
click at [1067, 320] on p "CORAL BLUSH 202651" at bounding box center [1120, 322] width 111 height 15
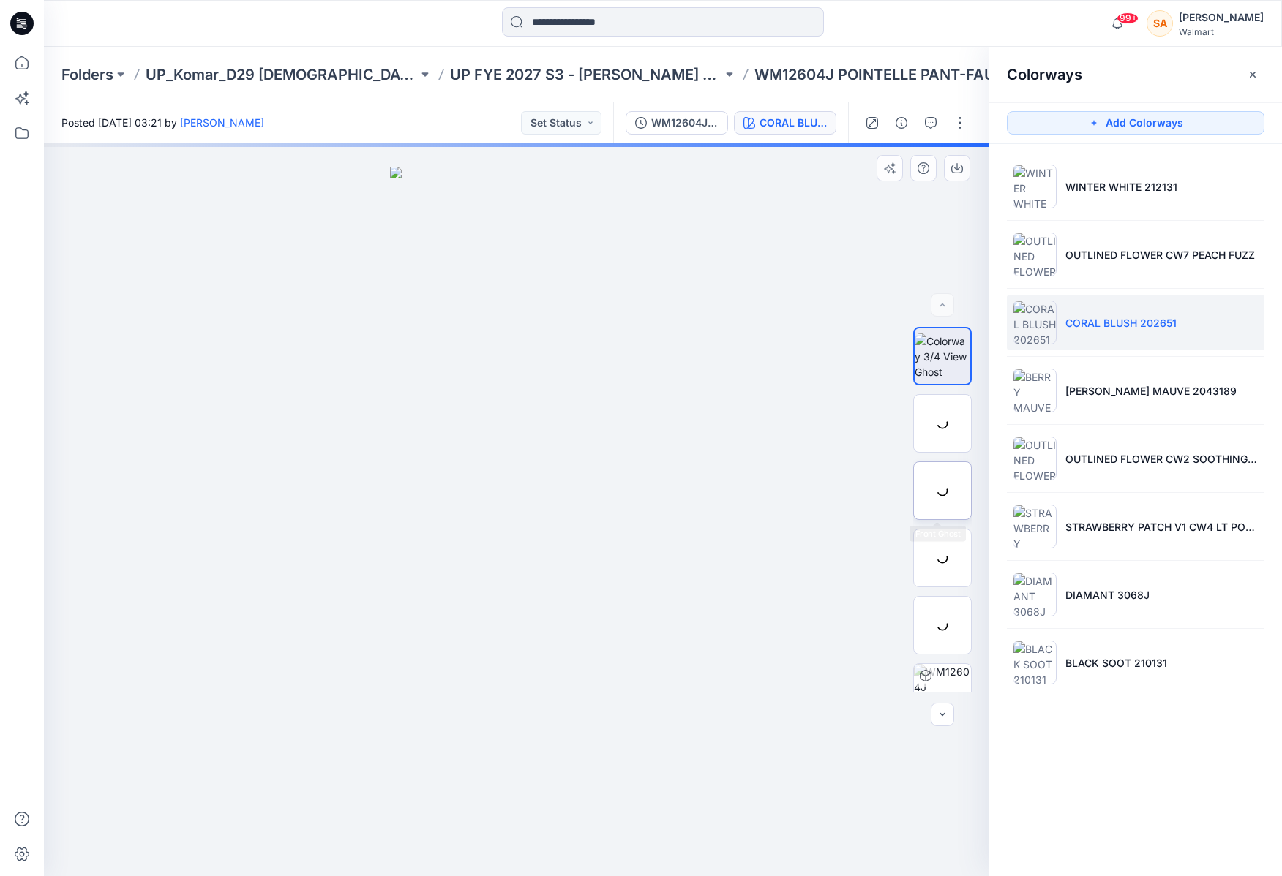
click at [0, 0] on img at bounding box center [0, 0] width 0 height 0
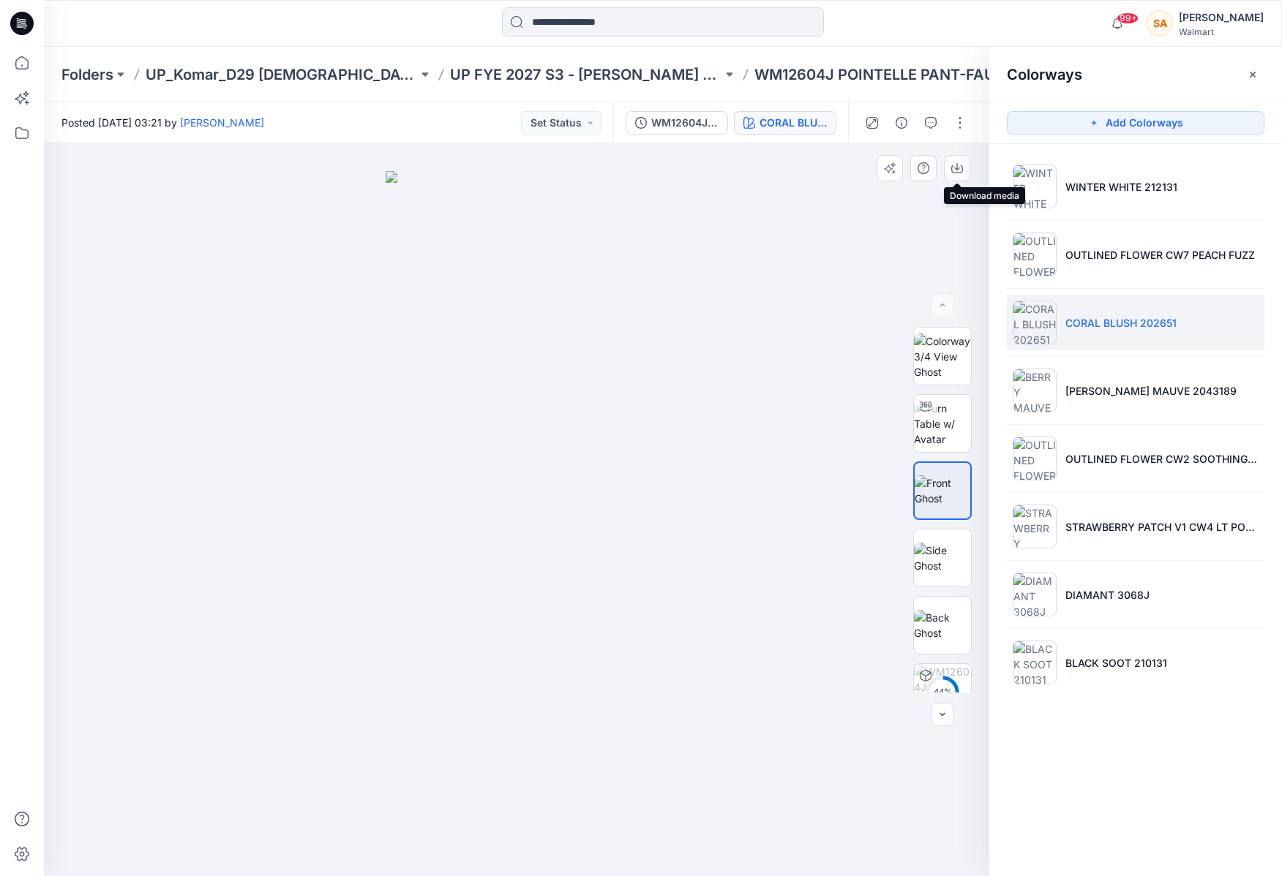
drag, startPoint x: 952, startPoint y: 169, endPoint x: 978, endPoint y: 191, distance: 33.7
click at [953, 170] on icon "button" at bounding box center [957, 168] width 12 height 12
click at [1067, 425] on ul "WINTER WHITE 212131 OUTLINED FLOWER CW7 PEACH FUZZ CORAL BLUSH 202651 [PERSON_N…" at bounding box center [1135, 424] width 293 height 561
drag, startPoint x: 1089, startPoint y: 405, endPoint x: 926, endPoint y: 525, distance: 202.3
click at [1067, 405] on li "[PERSON_NAME] MAUVE 2043189" at bounding box center [1135, 391] width 257 height 56
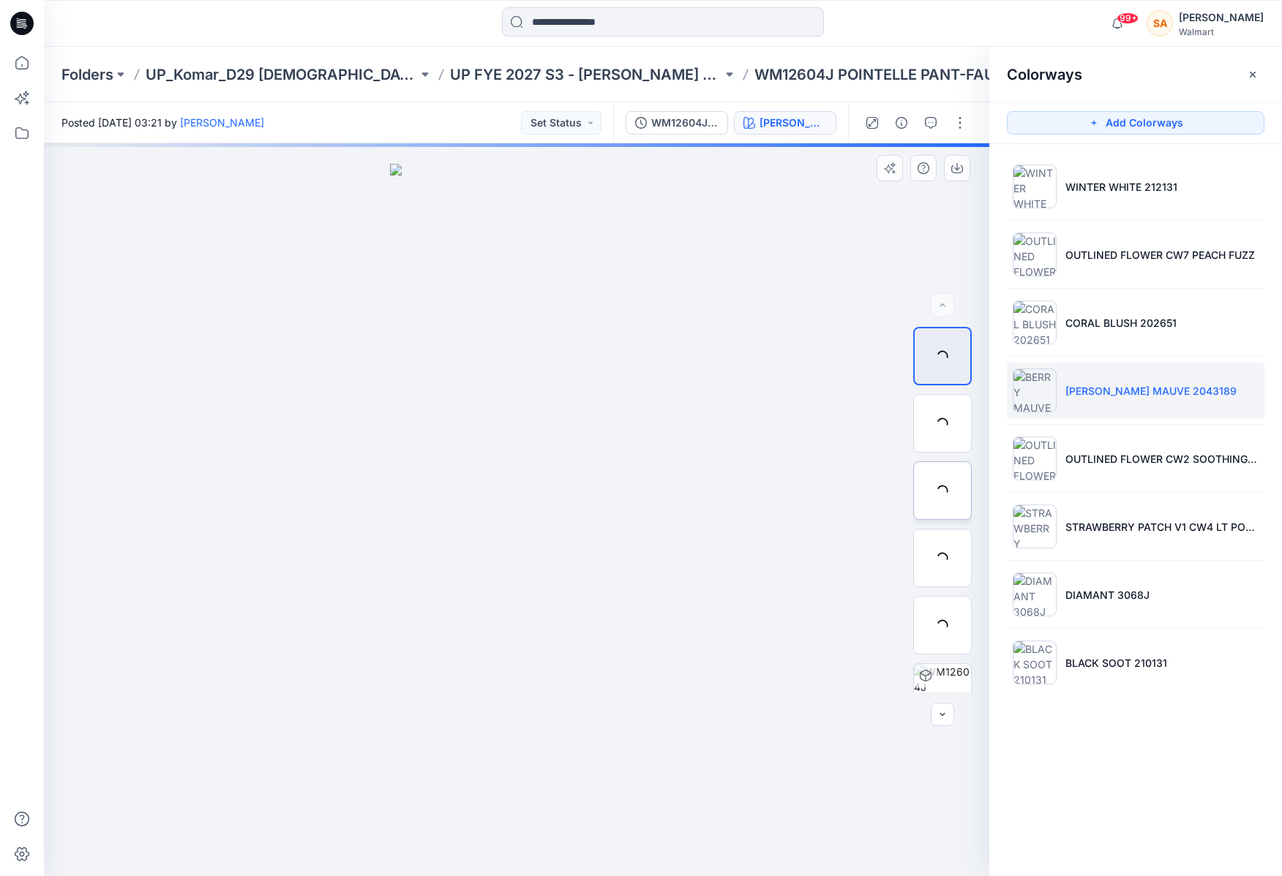
click at [0, 0] on img at bounding box center [0, 0] width 0 height 0
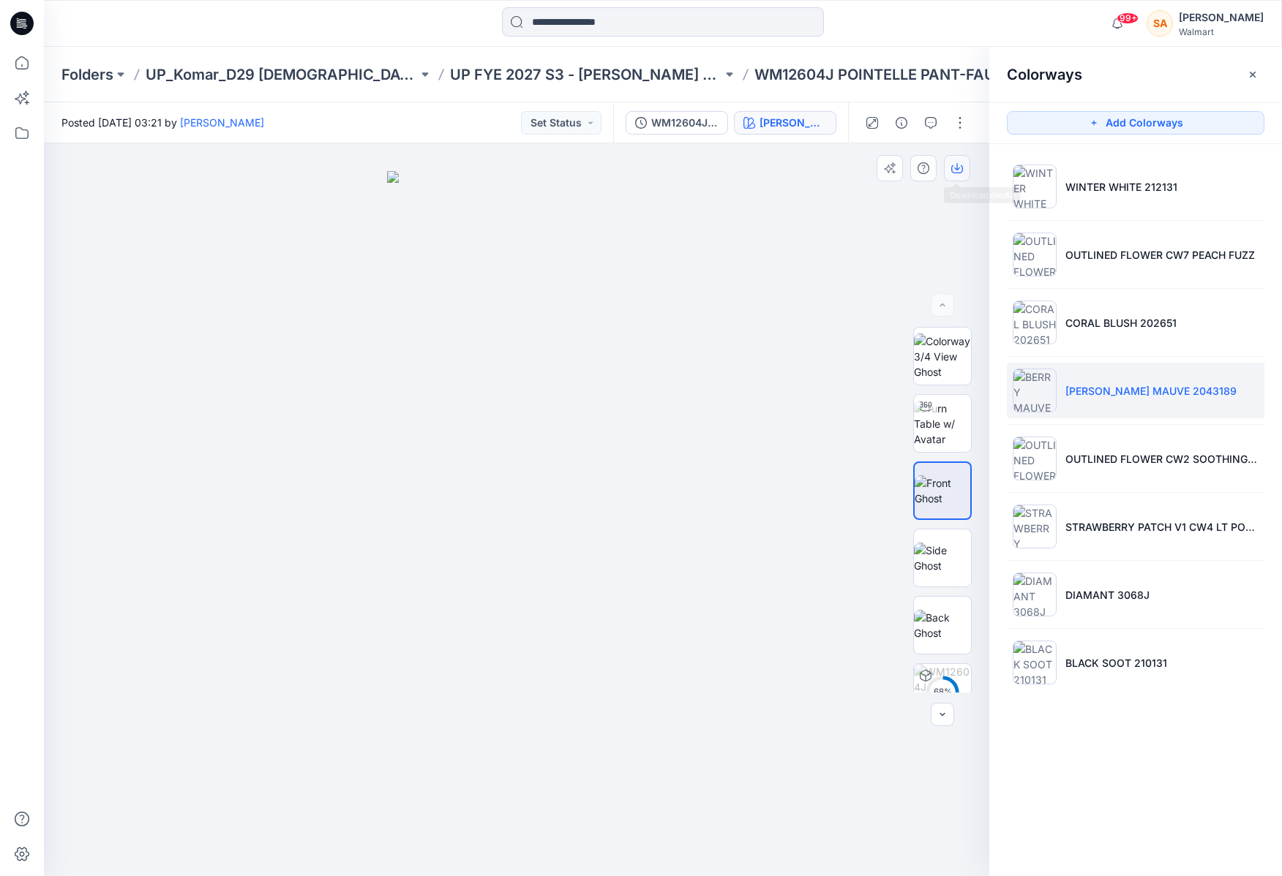
click at [958, 171] on icon "button" at bounding box center [957, 168] width 12 height 12
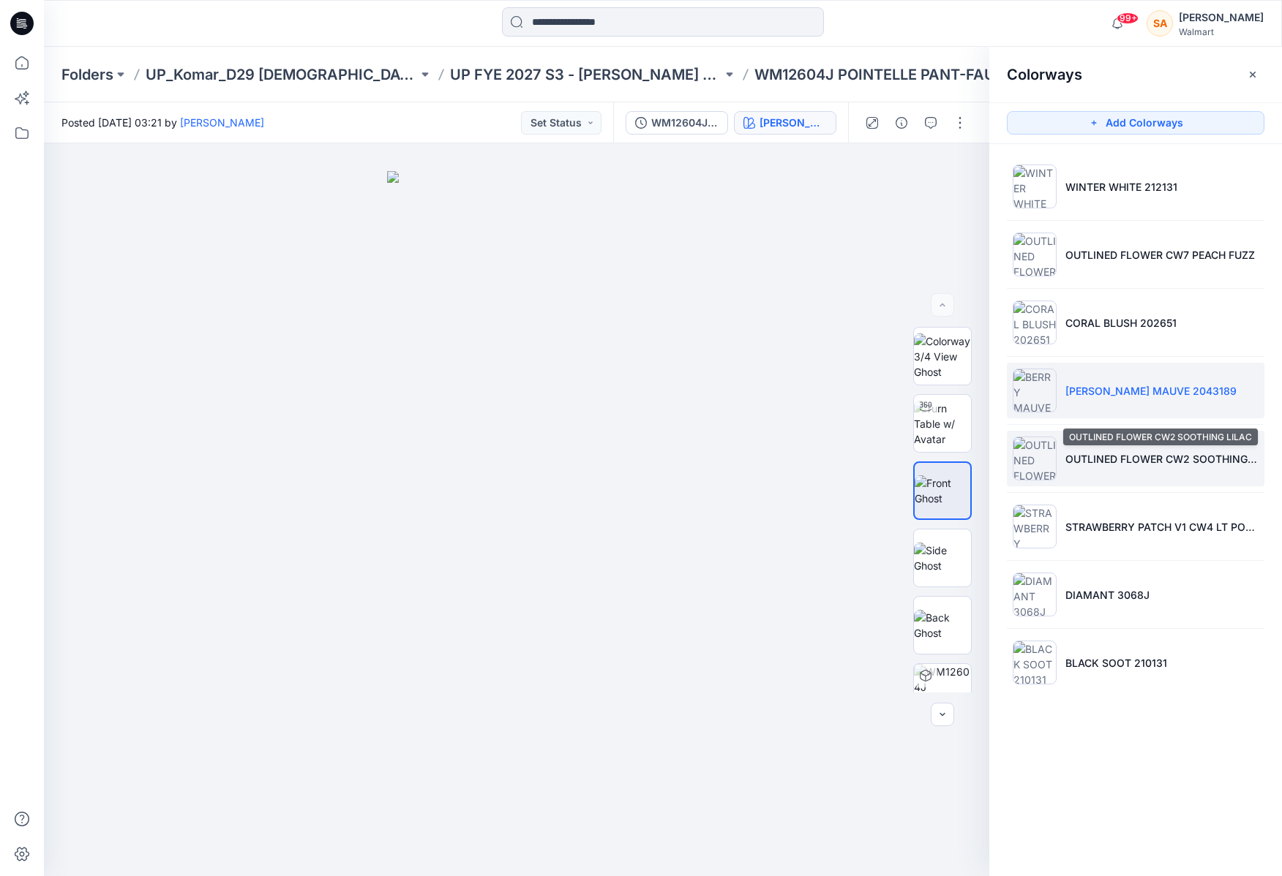
drag, startPoint x: 1154, startPoint y: 458, endPoint x: 1147, endPoint y: 459, distance: 7.4
click at [1067, 458] on p "OUTLINED FLOWER CW2 SOOTHING LILAC" at bounding box center [1161, 458] width 193 height 15
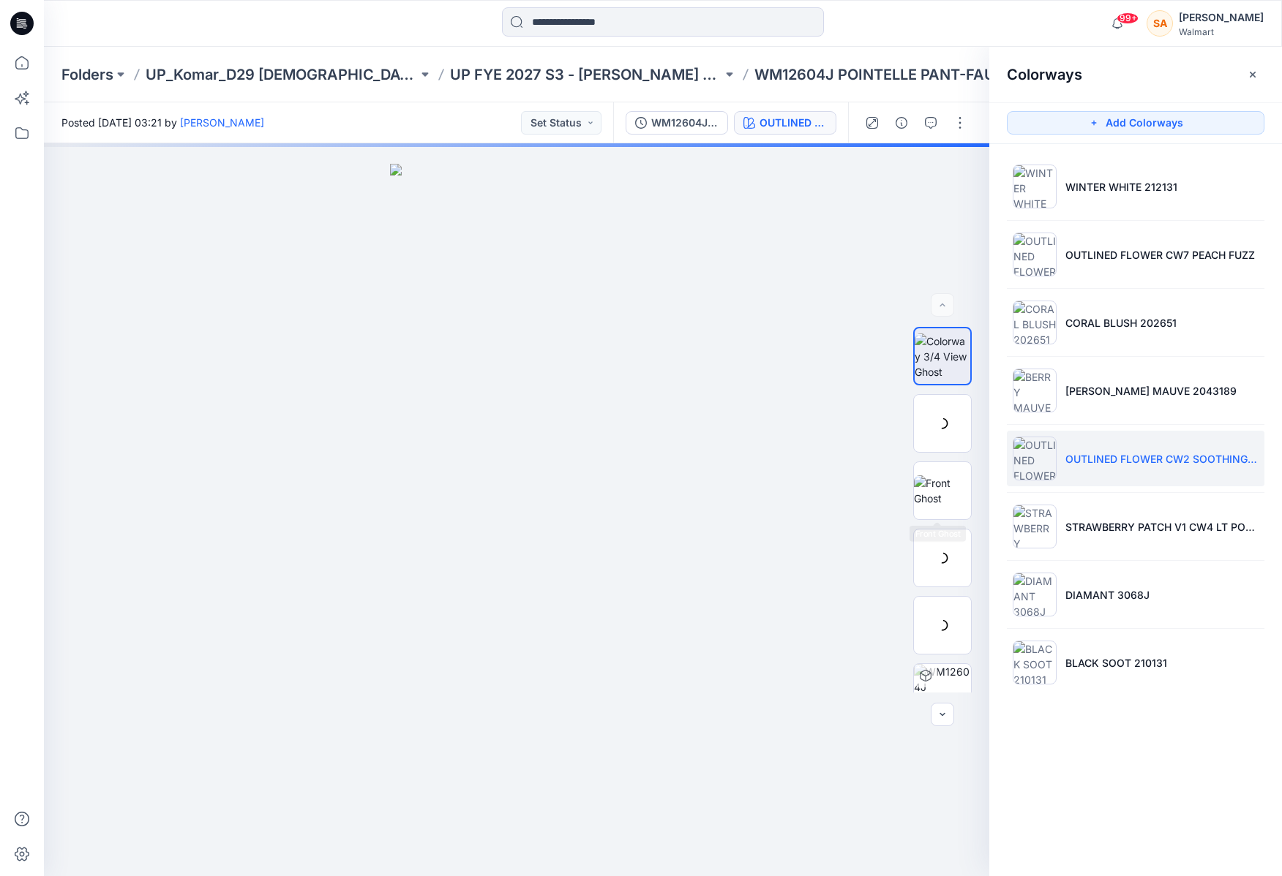
drag, startPoint x: 922, startPoint y: 479, endPoint x: 947, endPoint y: 446, distance: 41.7
click at [927, 481] on img at bounding box center [942, 490] width 57 height 31
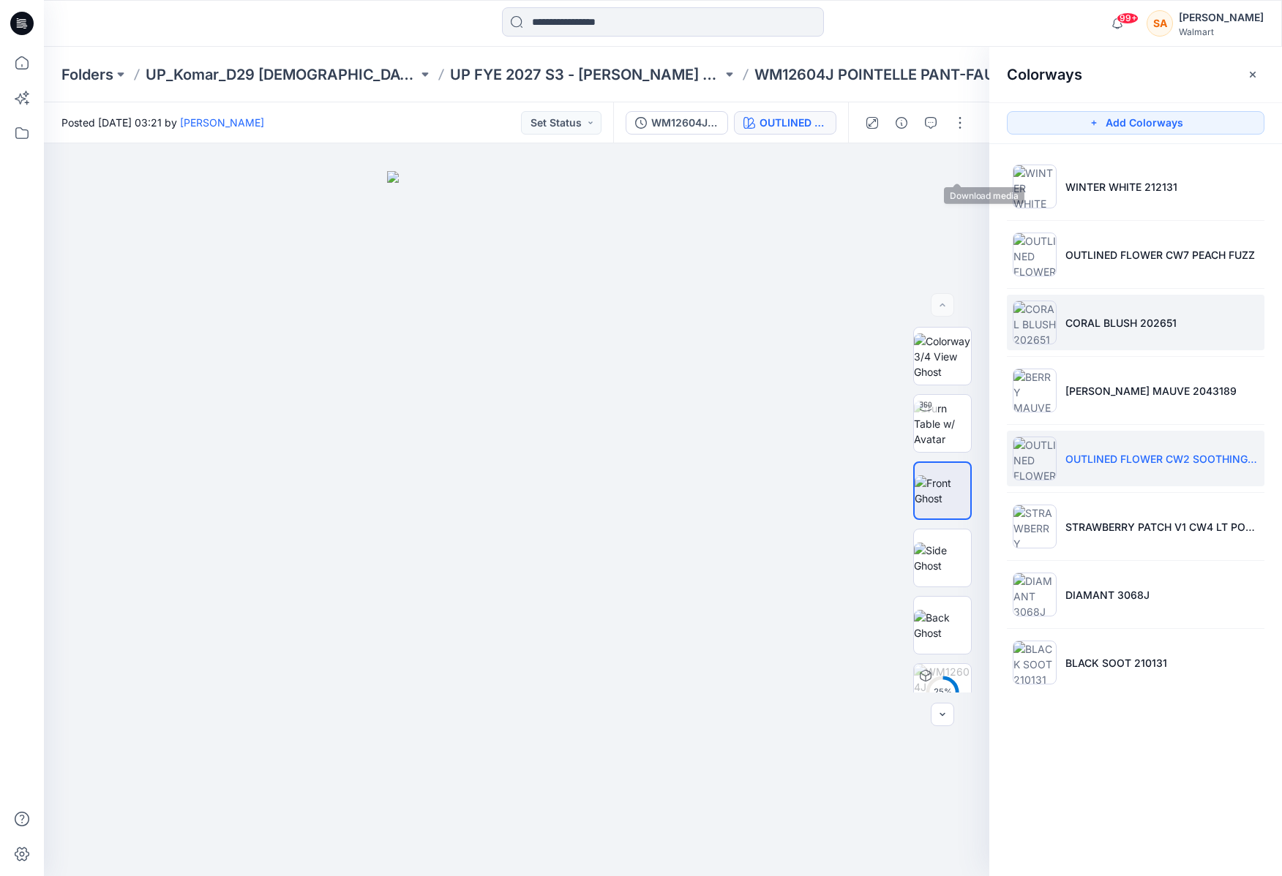
drag, startPoint x: 952, startPoint y: 165, endPoint x: 1085, endPoint y: 339, distance: 218.6
click at [0, 0] on icon "button" at bounding box center [0, 0] width 0 height 0
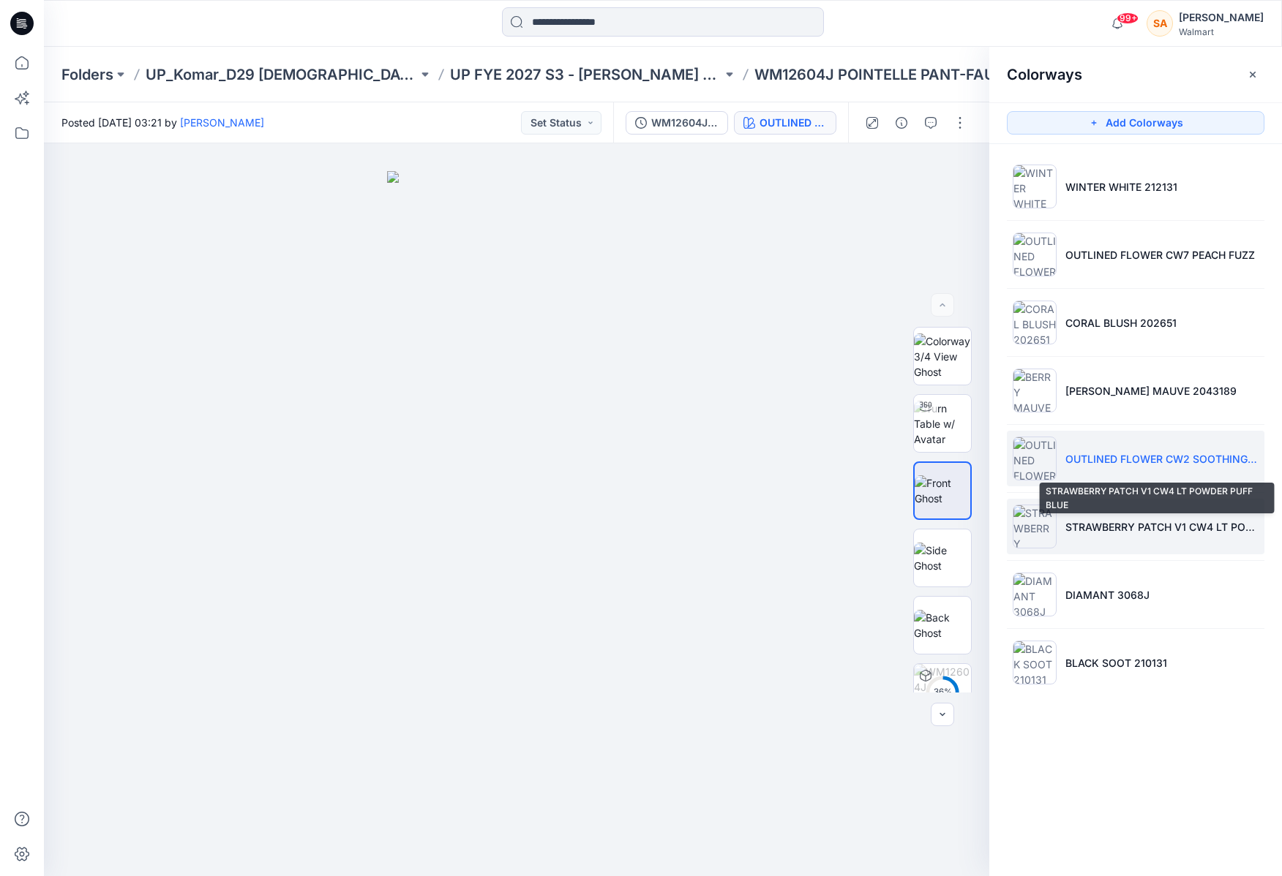
click at [1067, 522] on p "STRAWBERRY PATCH V1 CW4 LT POWDER PUFF BLUE" at bounding box center [1161, 526] width 193 height 15
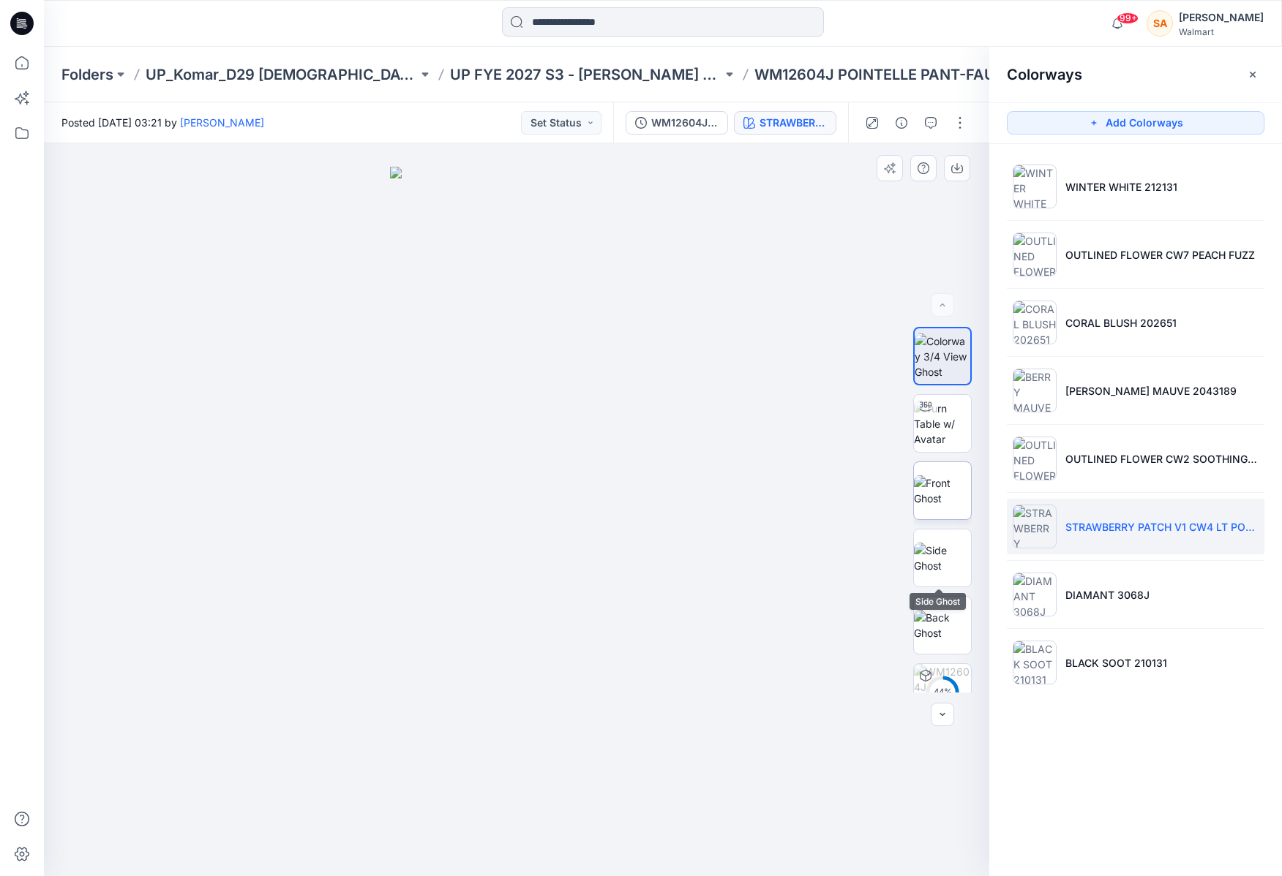
click at [935, 483] on img at bounding box center [942, 490] width 57 height 31
click at [957, 173] on icon "button" at bounding box center [957, 169] width 12 height 8
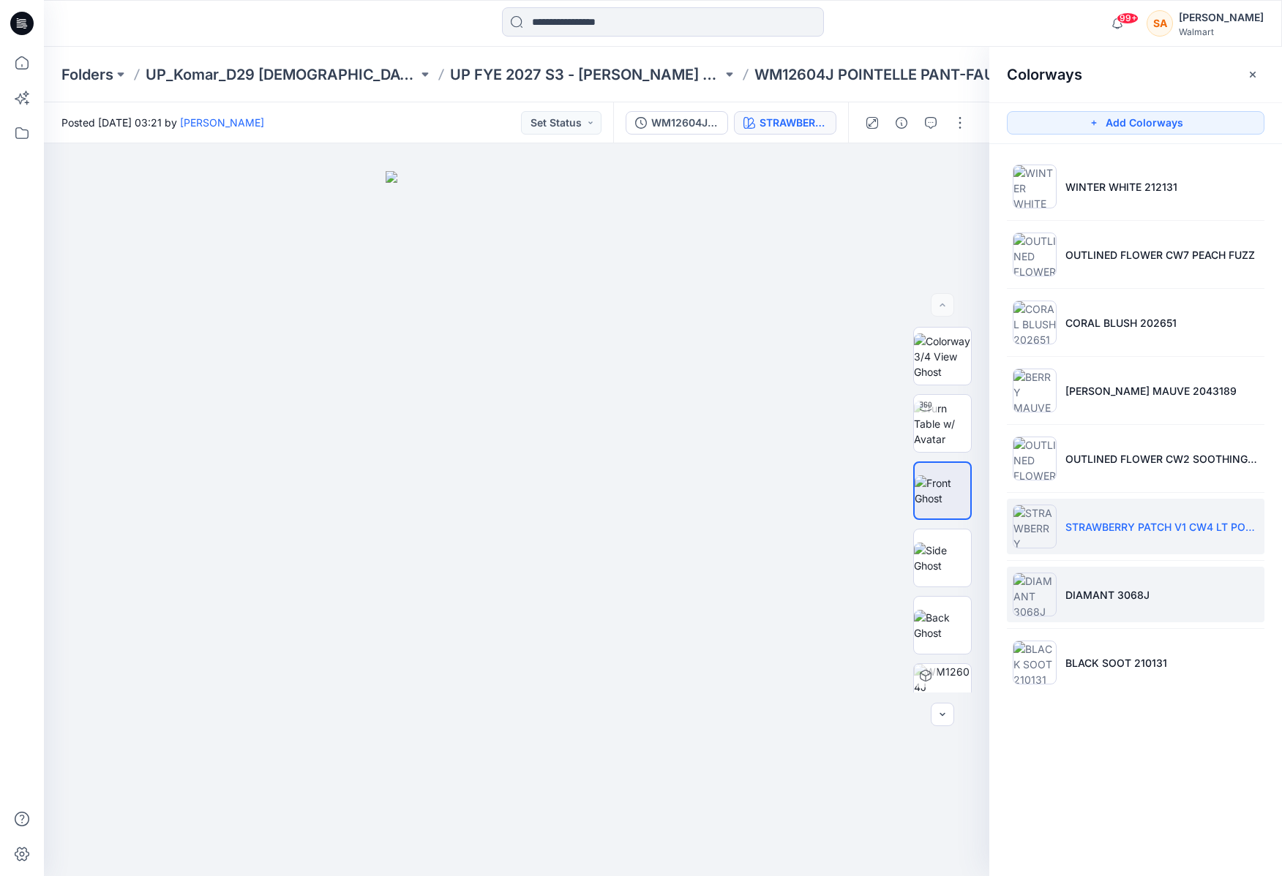
click at [1067, 600] on li "DIAMANT 3068J" at bounding box center [1135, 595] width 257 height 56
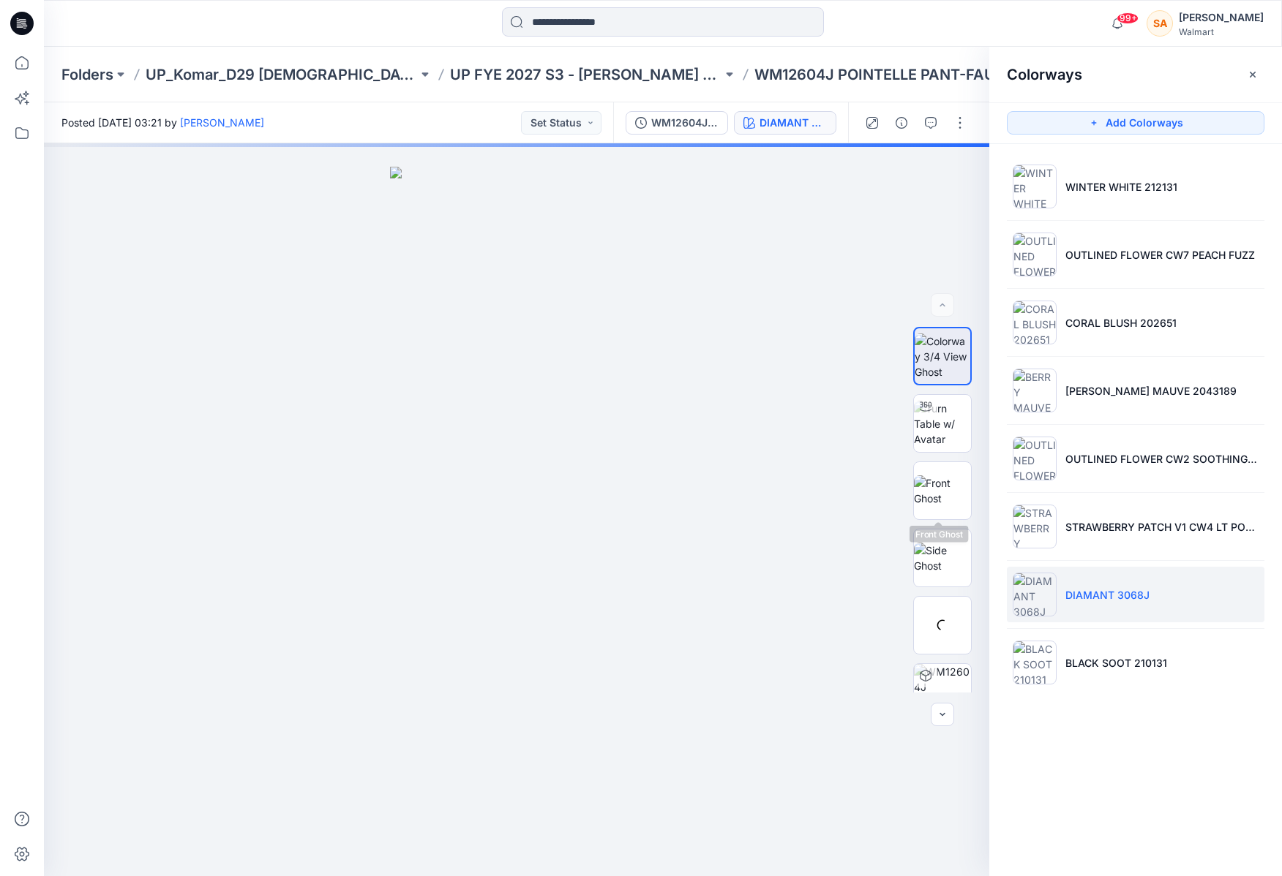
click at [952, 490] on img at bounding box center [942, 490] width 57 height 31
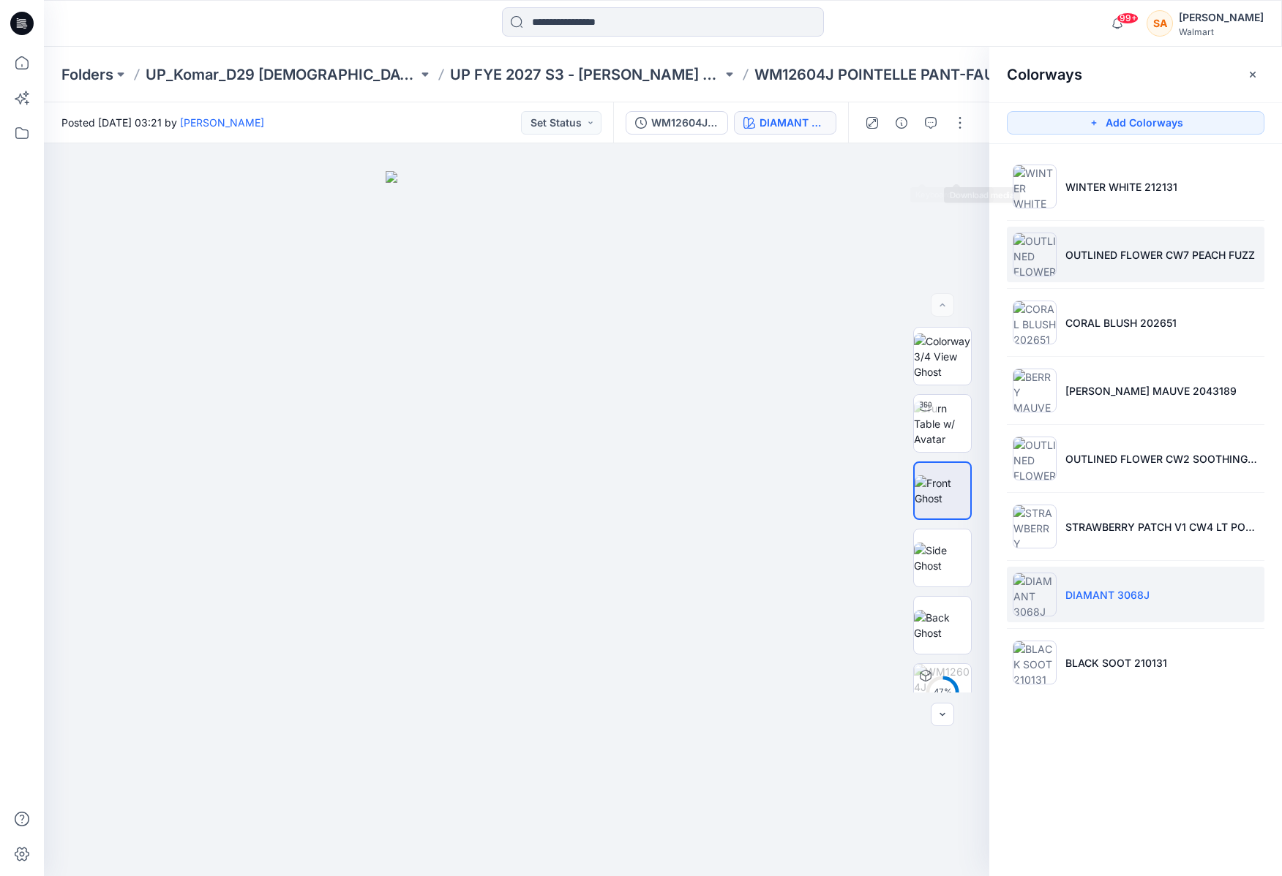
drag, startPoint x: 955, startPoint y: 165, endPoint x: 1037, endPoint y: 229, distance: 103.7
click at [0, 0] on icon "button" at bounding box center [0, 0] width 0 height 0
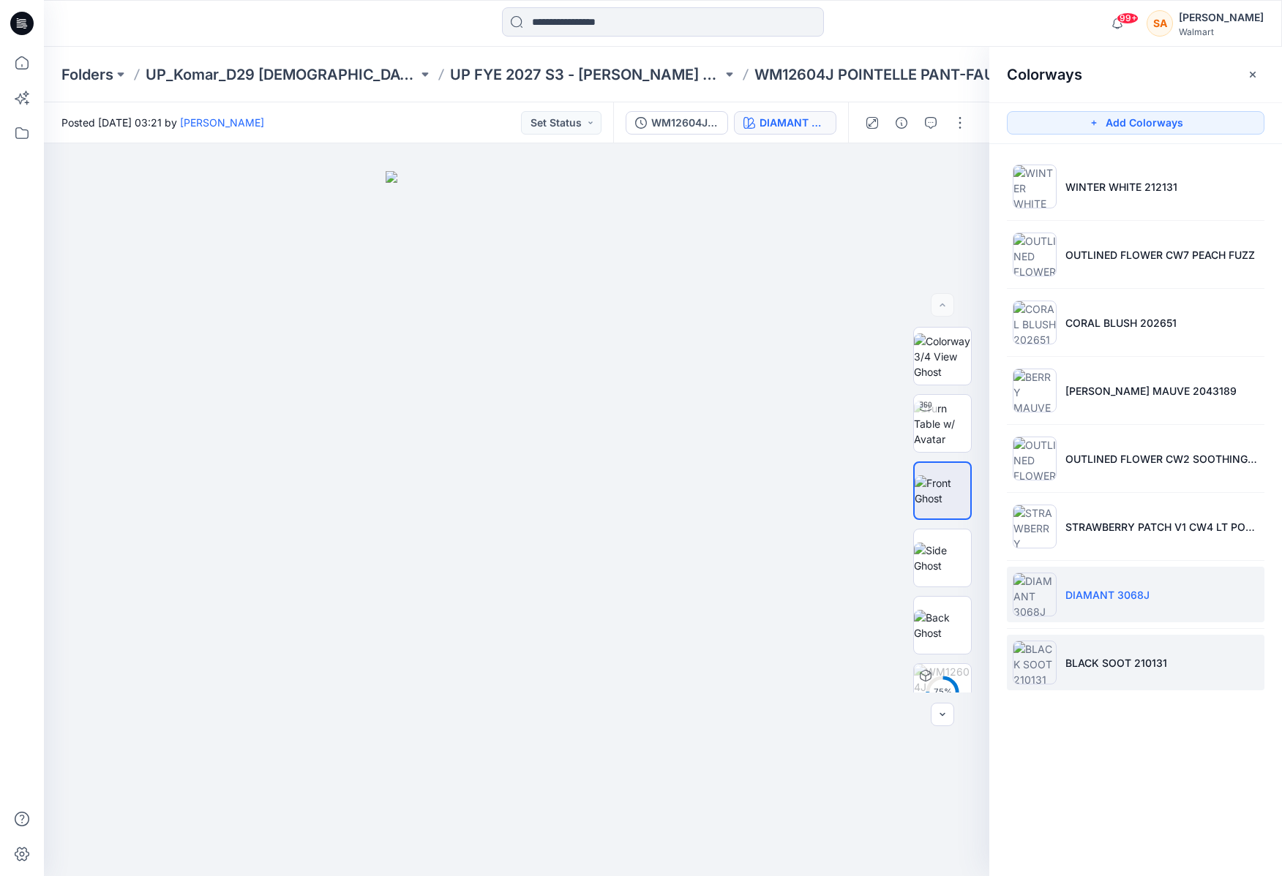
click at [1067, 674] on li "BLACK SOOT 210131" at bounding box center [1135, 663] width 257 height 56
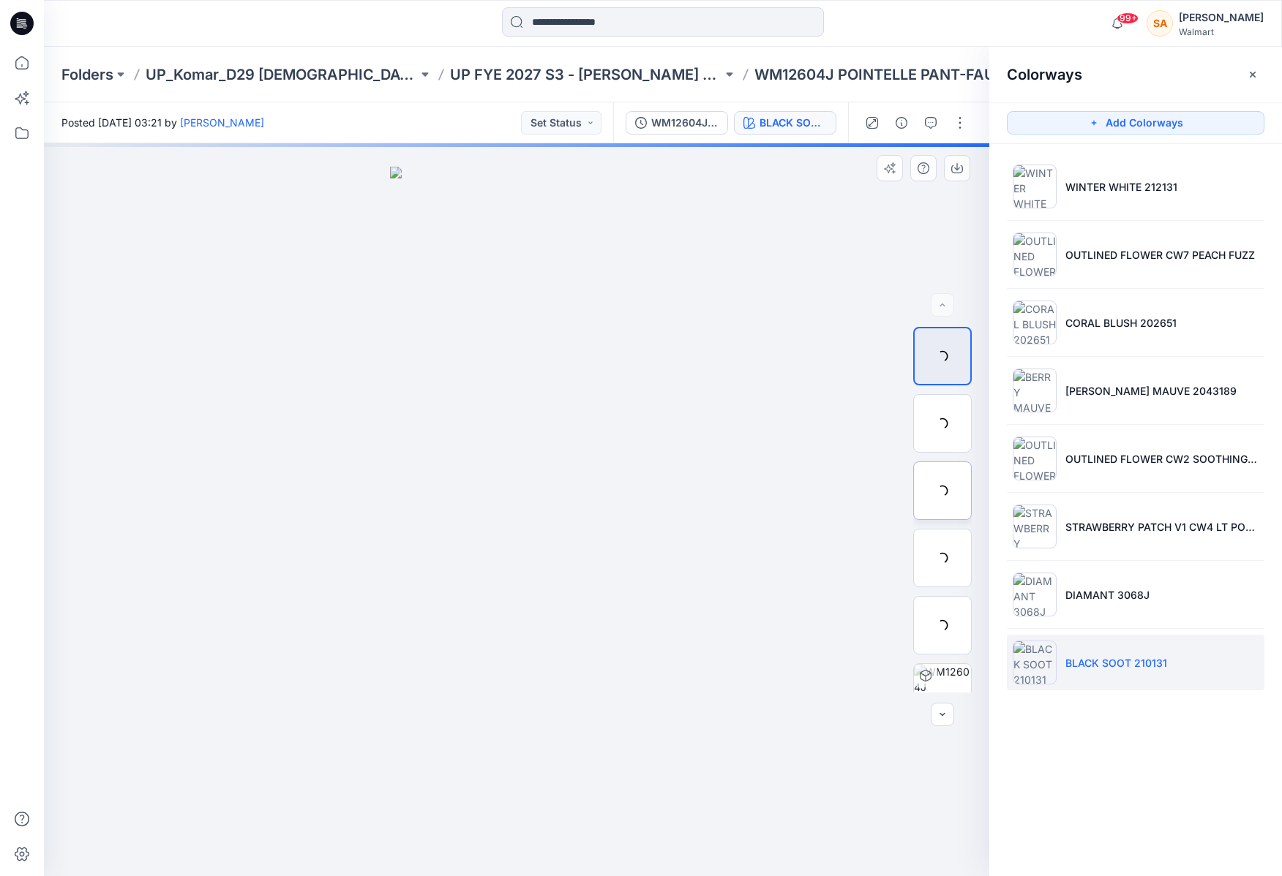
click at [930, 491] on div at bounding box center [942, 491] width 59 height 59
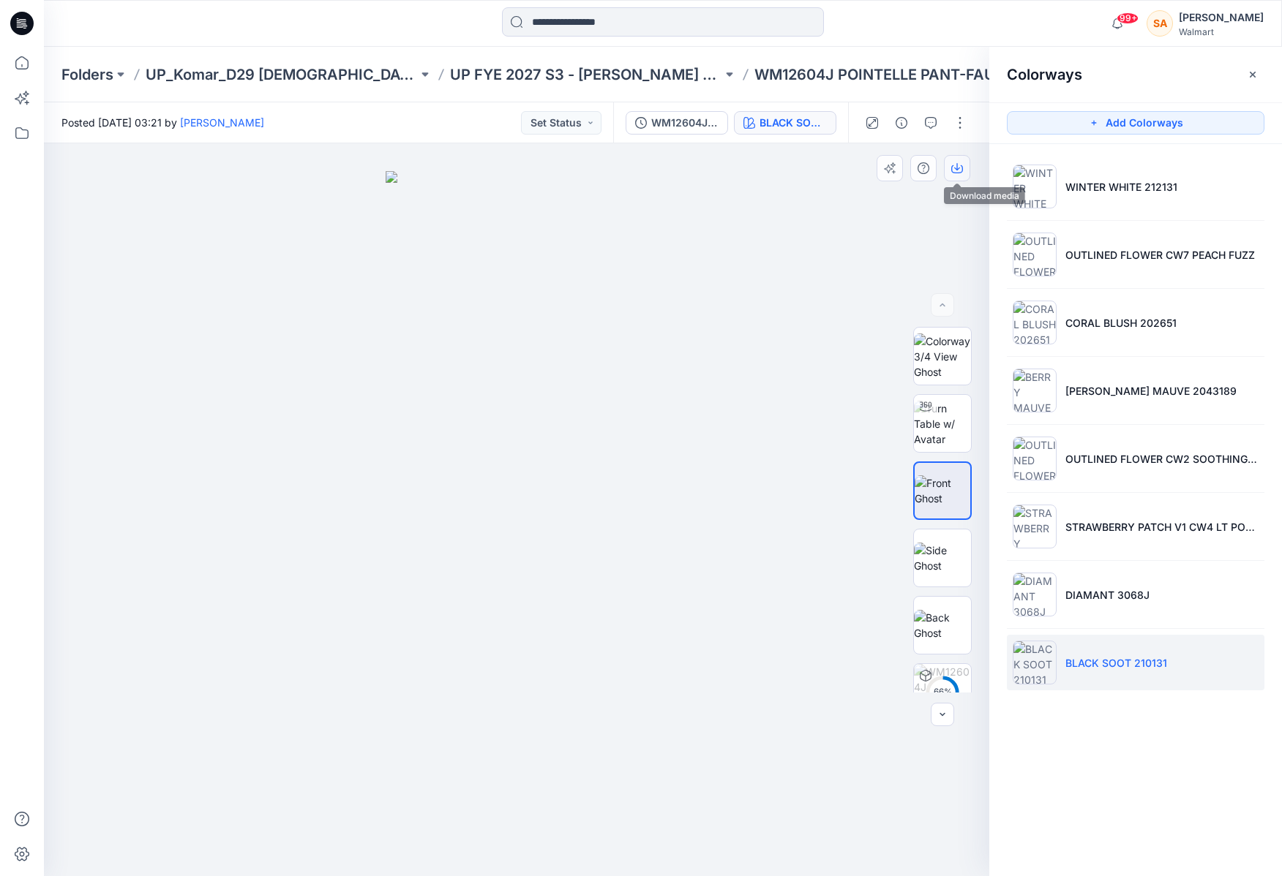
click at [957, 162] on icon "button" at bounding box center [957, 168] width 12 height 12
